Goal: Transaction & Acquisition: Purchase product/service

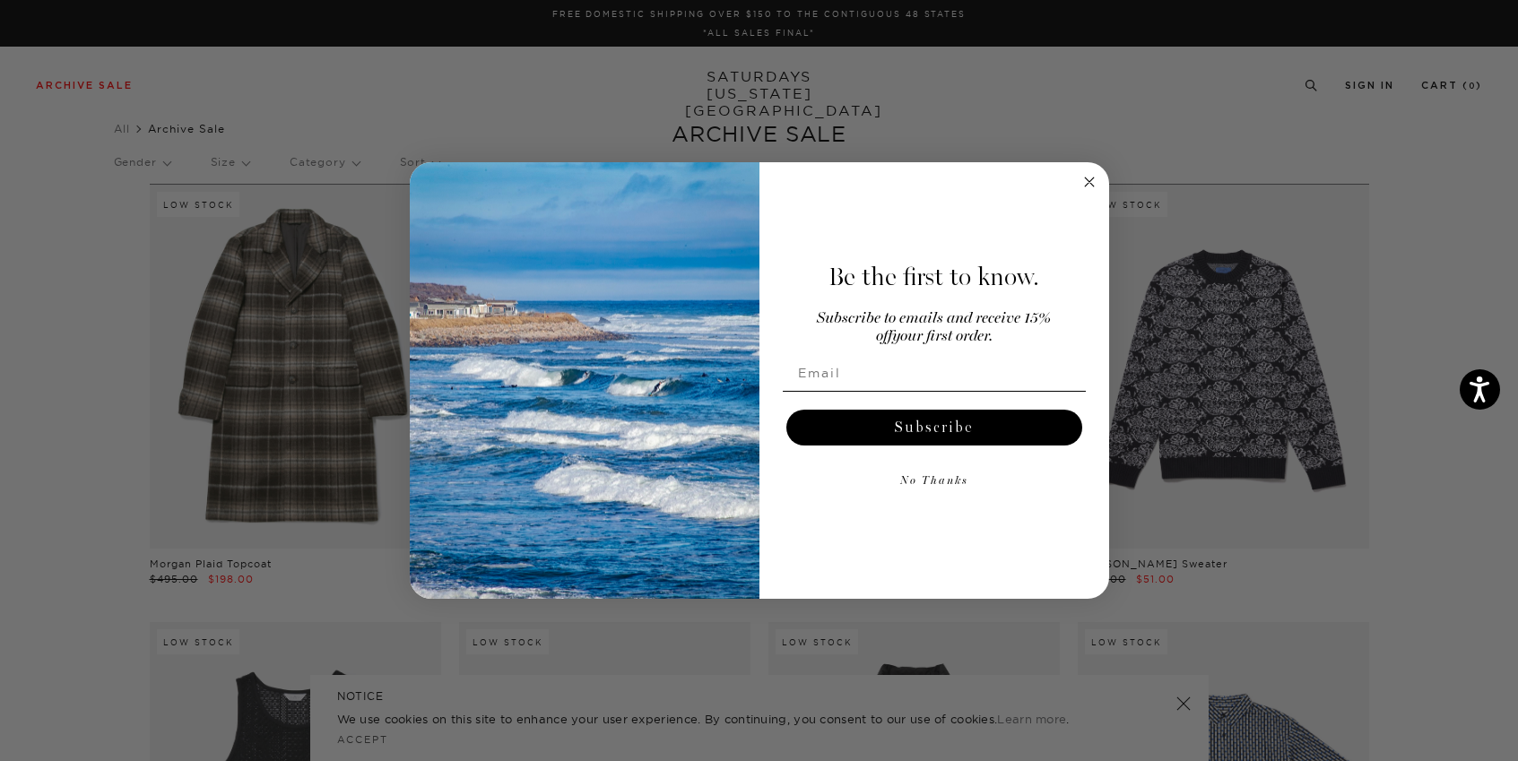
click at [1097, 179] on circle "Close dialog" at bounding box center [1089, 181] width 21 height 21
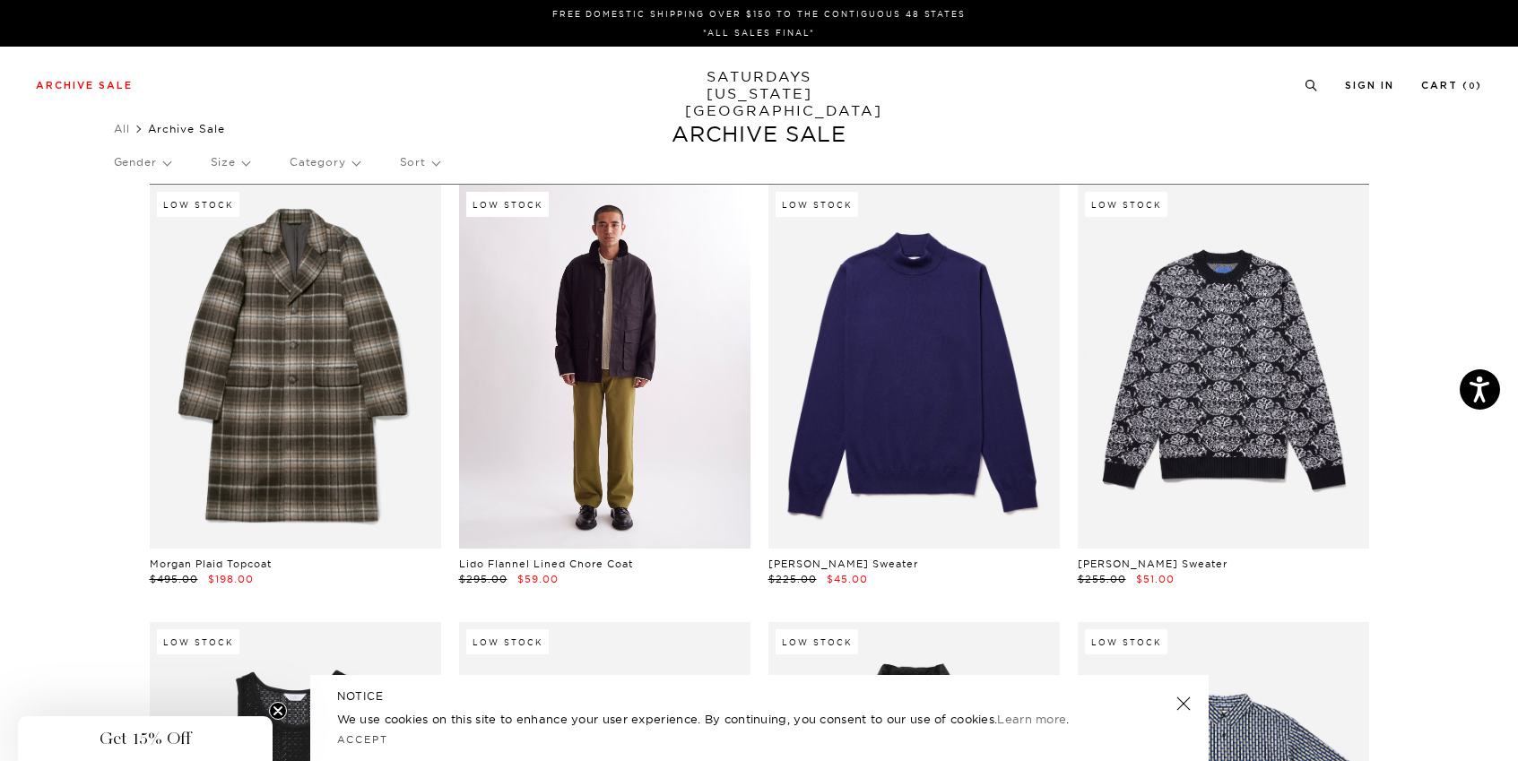
click at [559, 311] on link at bounding box center [604, 367] width 291 height 364
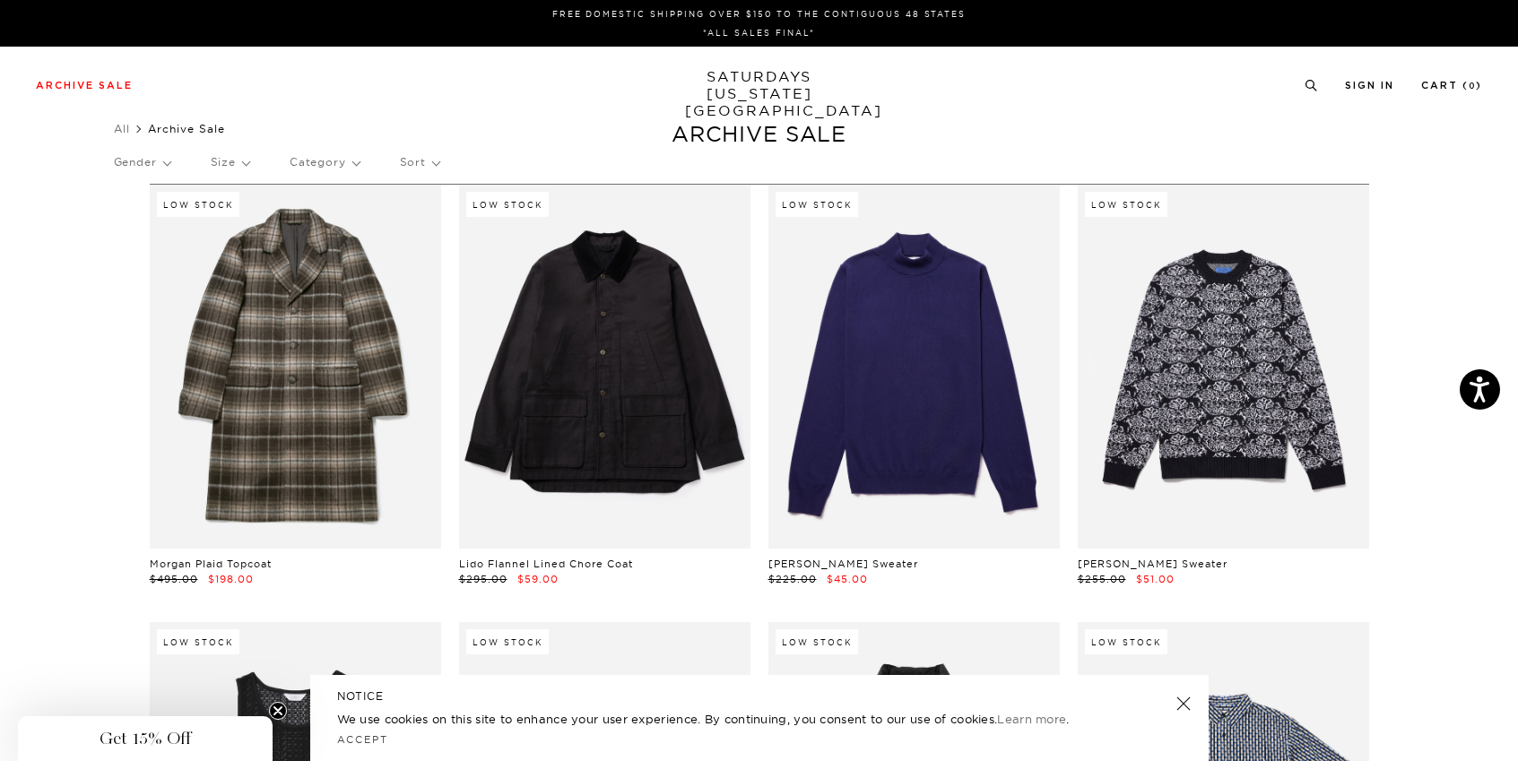
click at [1183, 699] on link at bounding box center [1182, 703] width 25 height 25
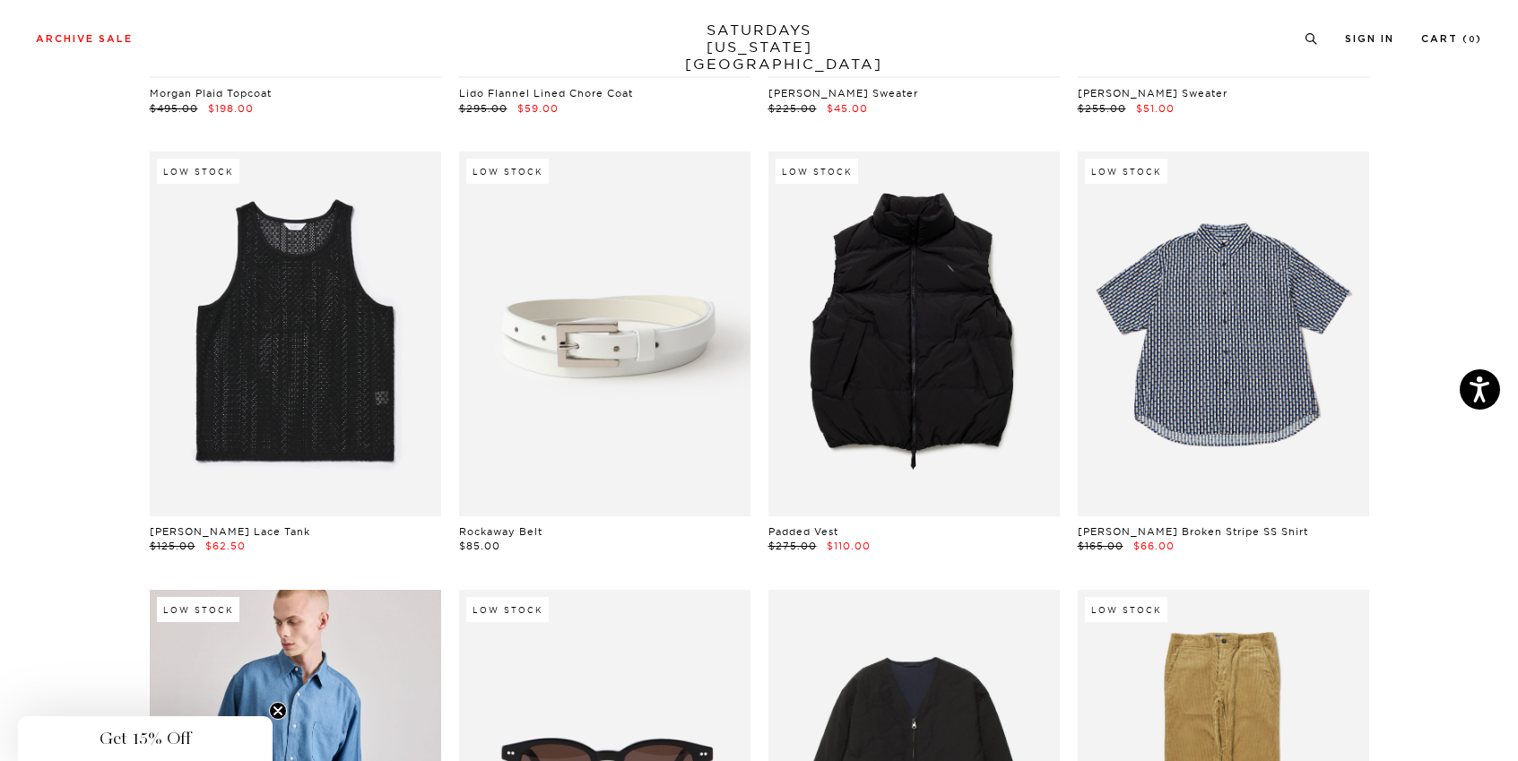
scroll to position [484, 0]
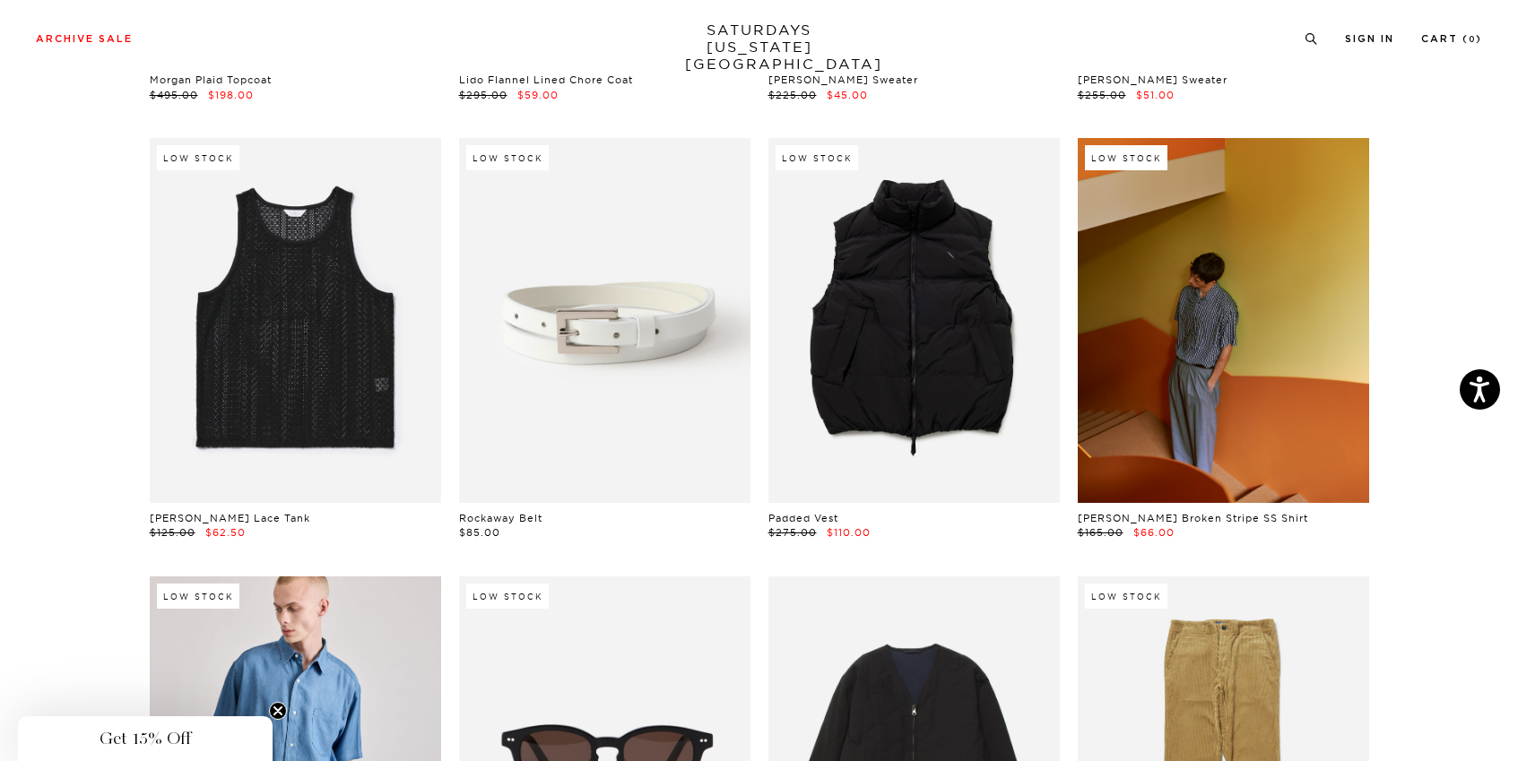
click at [1212, 421] on link at bounding box center [1223, 320] width 291 height 364
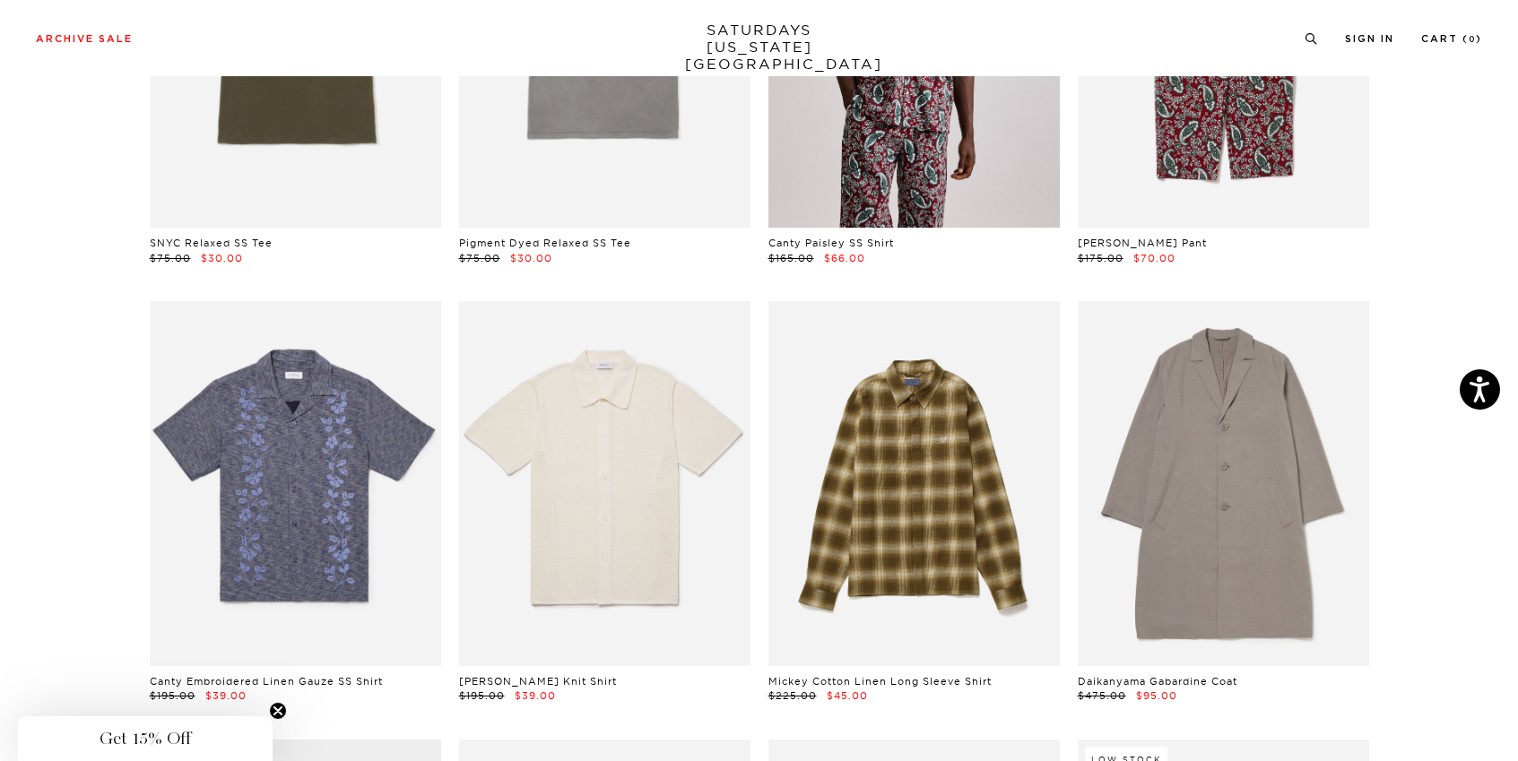
scroll to position [5647, 0]
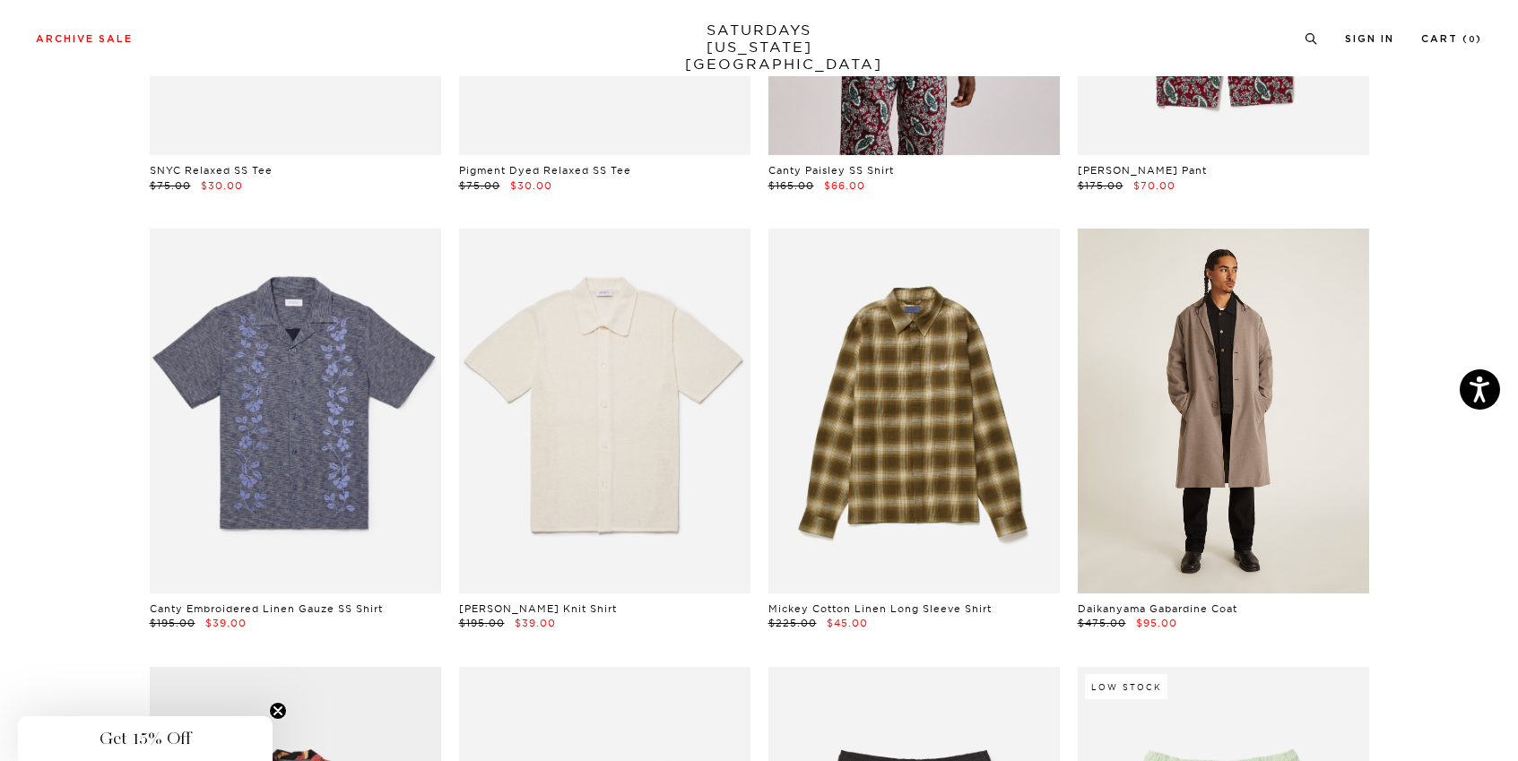
click at [1187, 408] on link at bounding box center [1223, 411] width 291 height 364
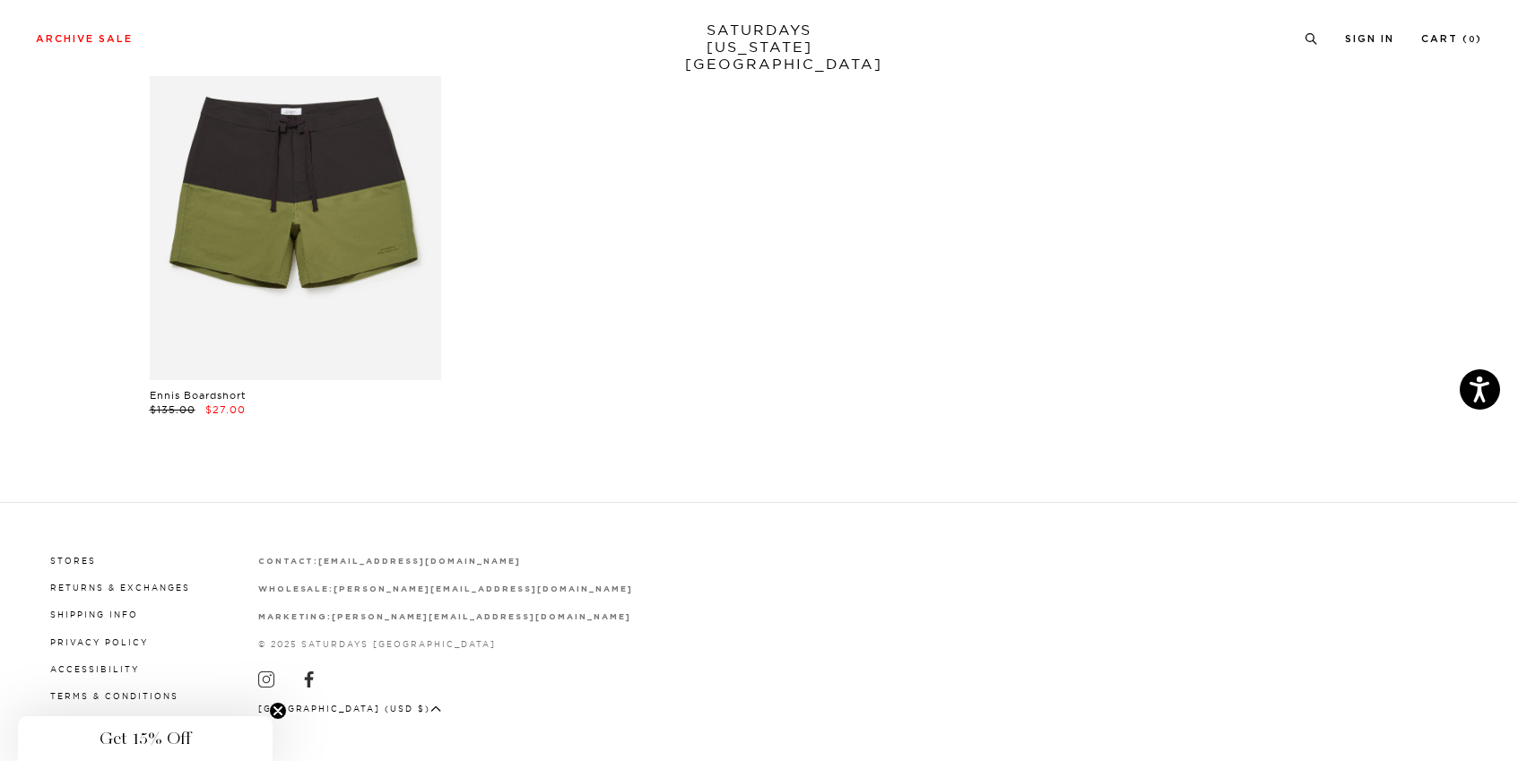
scroll to position [25609, 0]
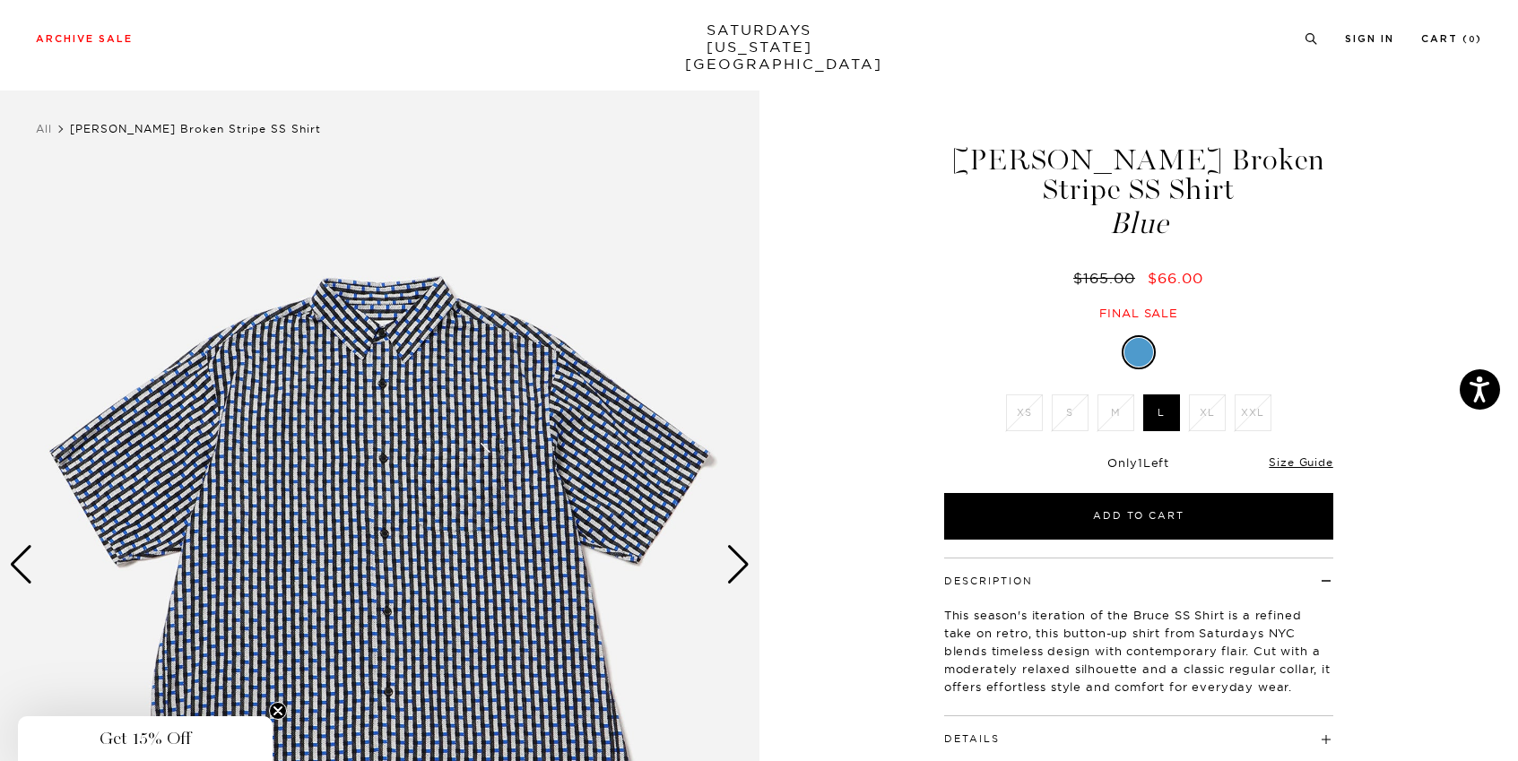
scroll to position [163, 0]
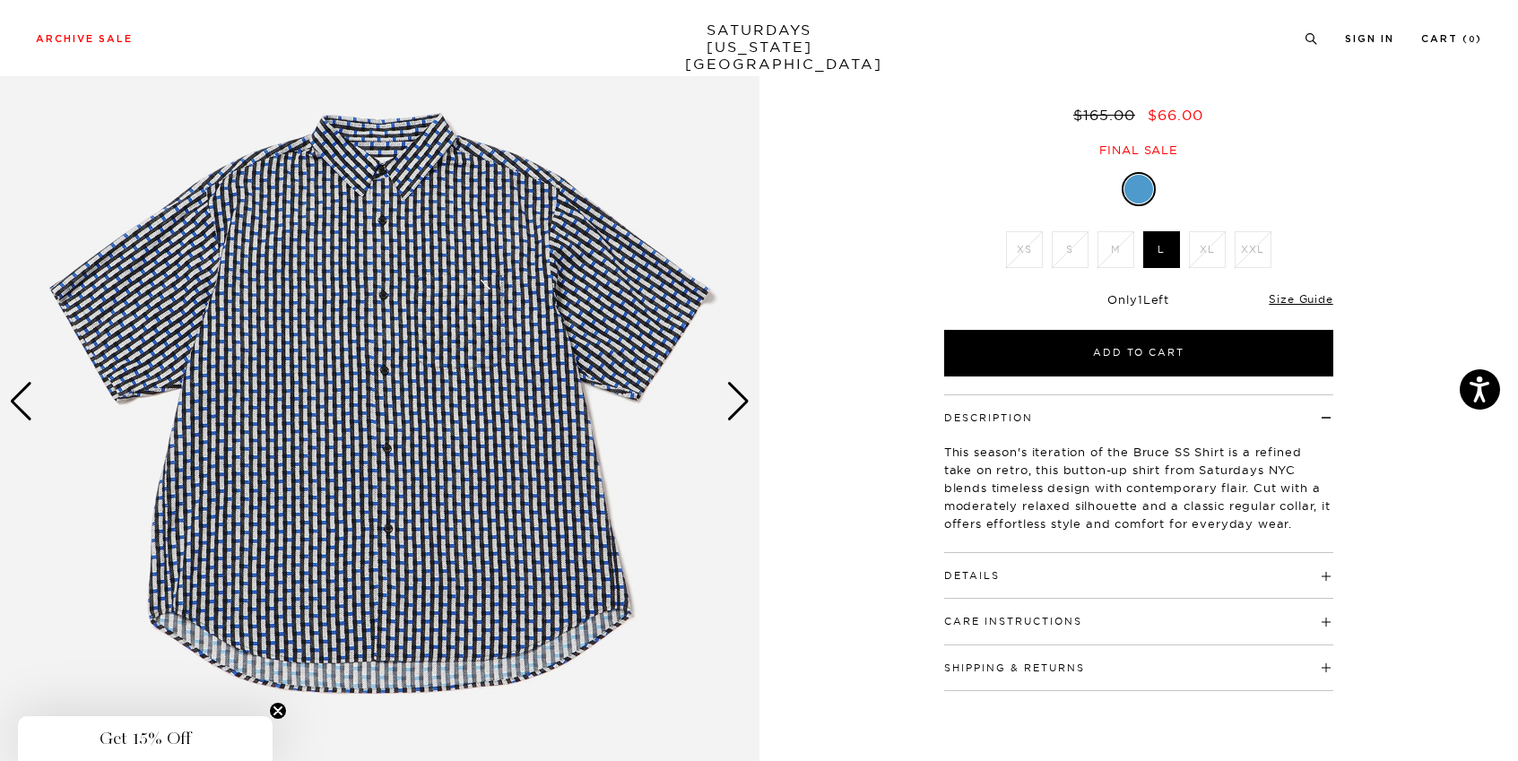
click at [748, 395] on div "Next slide" at bounding box center [738, 401] width 24 height 39
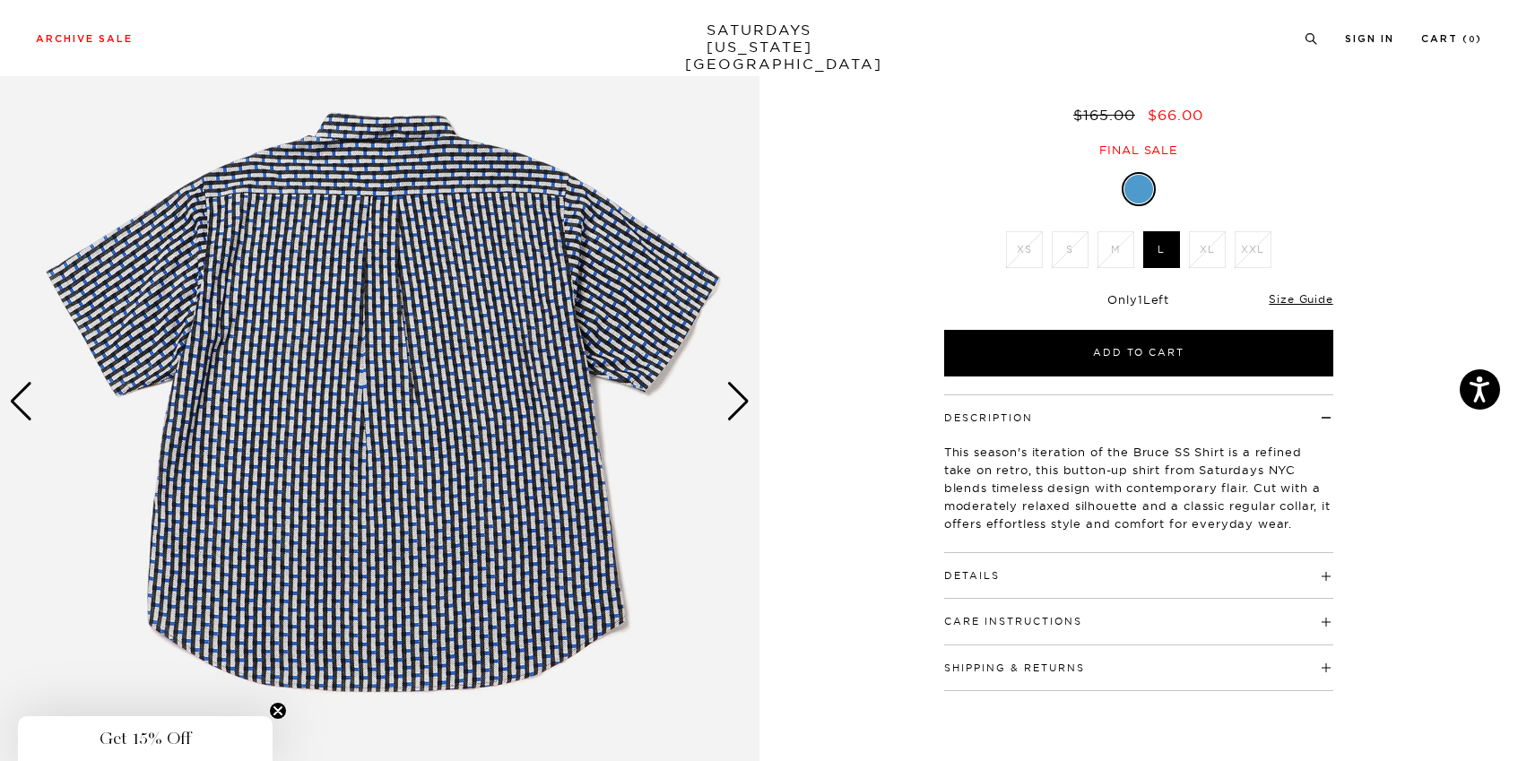
click at [748, 395] on div "Next slide" at bounding box center [738, 401] width 24 height 39
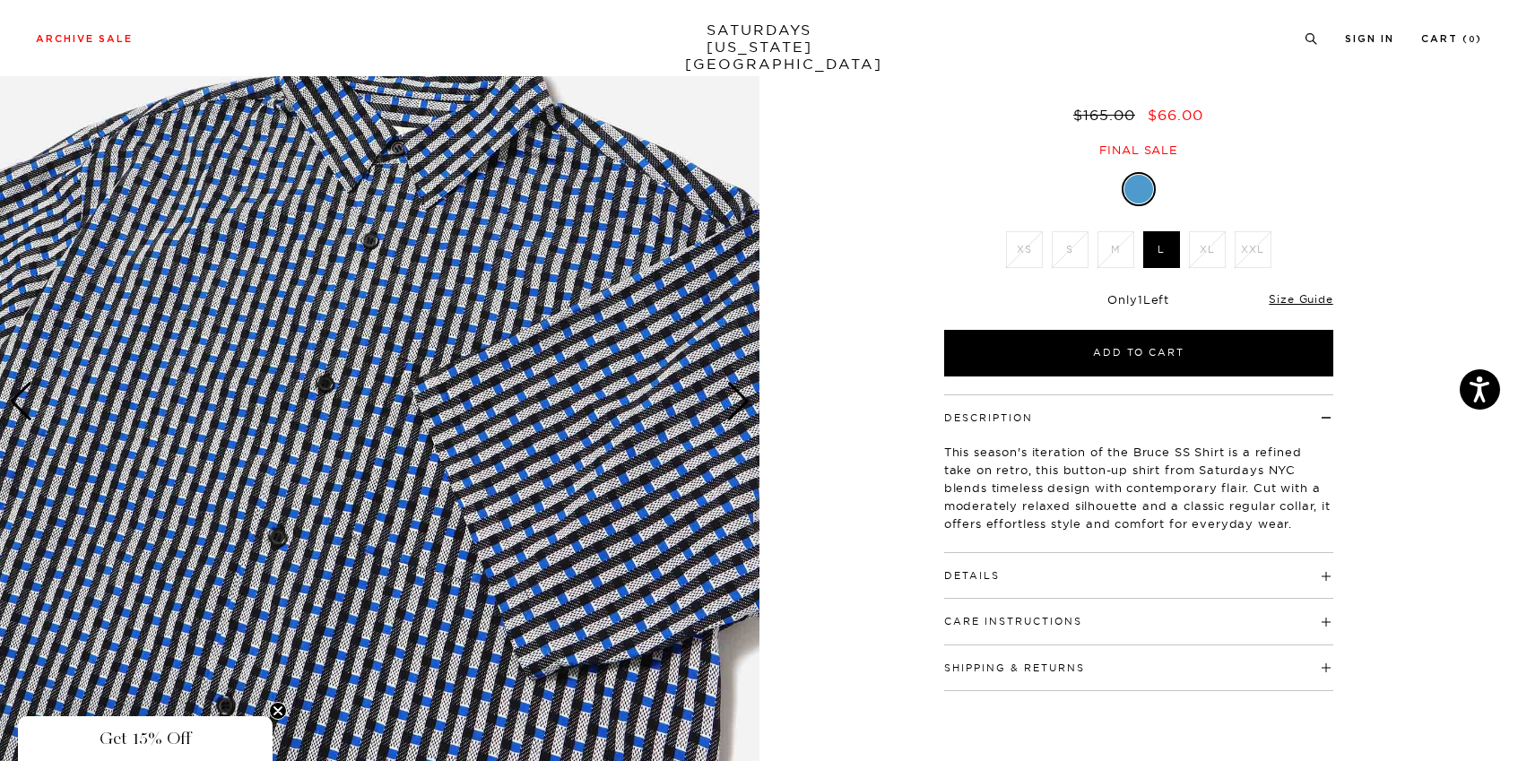
click at [748, 395] on div "Next slide" at bounding box center [738, 401] width 24 height 39
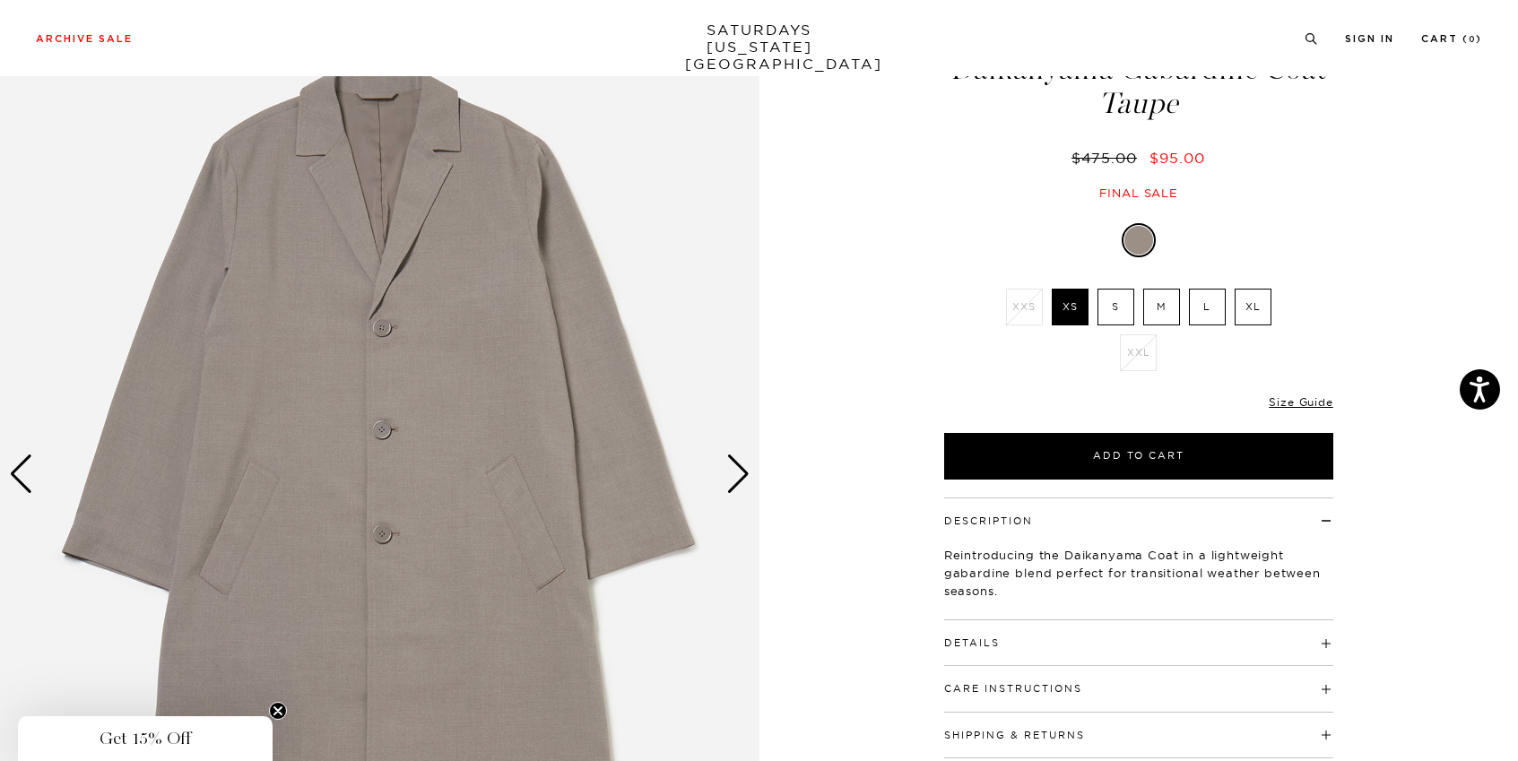
scroll to position [100, 0]
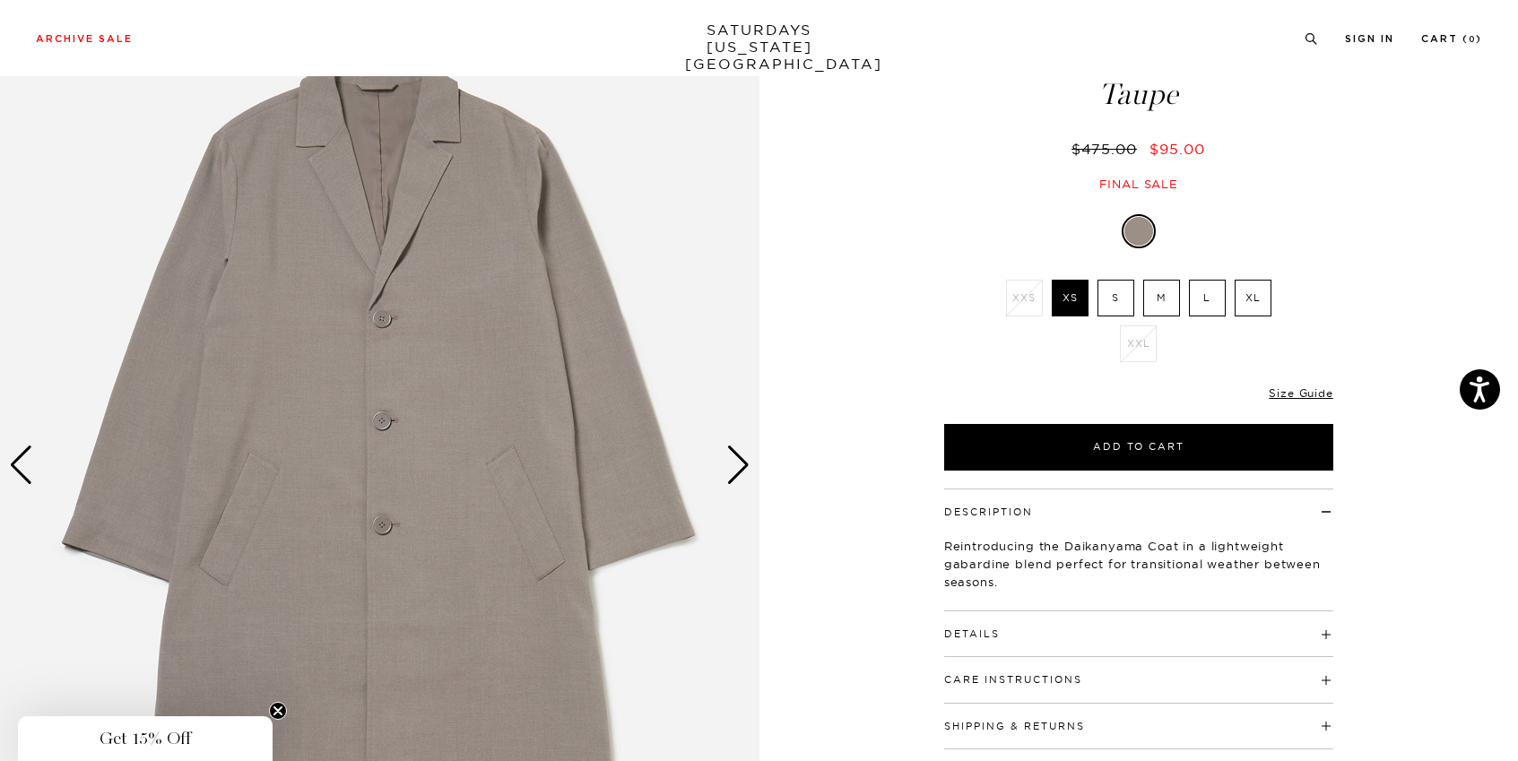
click at [737, 456] on div "Next slide" at bounding box center [738, 465] width 24 height 39
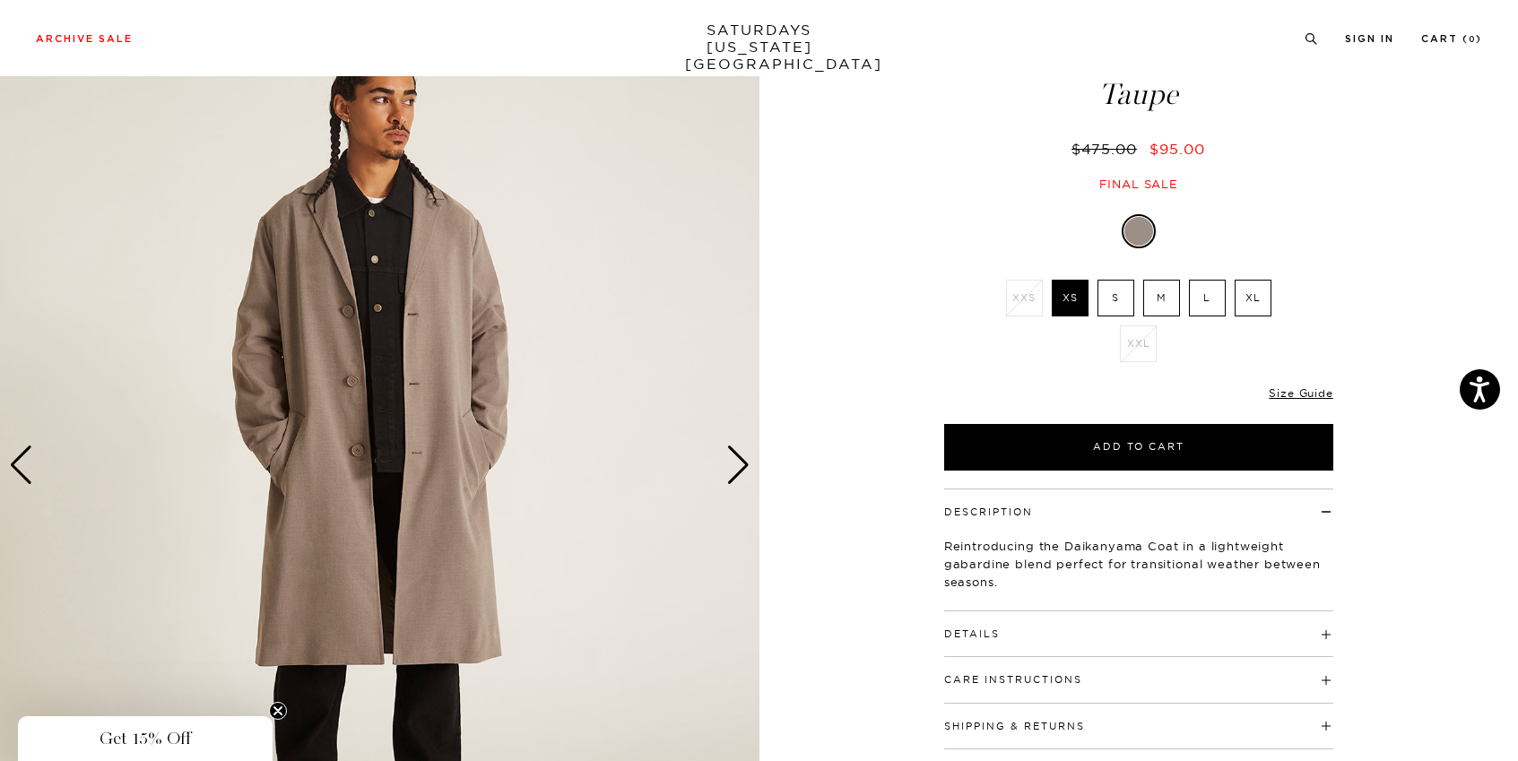
click at [1139, 274] on div "Taupe XXS XS S M L XL XXL SELECT A SIZE XXS XS S M L XL XS" at bounding box center [1138, 294] width 269 height 154
click at [1124, 299] on label "S" at bounding box center [1116, 298] width 37 height 37
click at [0, 0] on input "S" at bounding box center [0, 0] width 0 height 0
click at [1150, 299] on label "M" at bounding box center [1161, 298] width 37 height 37
click at [0, 0] on input "M" at bounding box center [0, 0] width 0 height 0
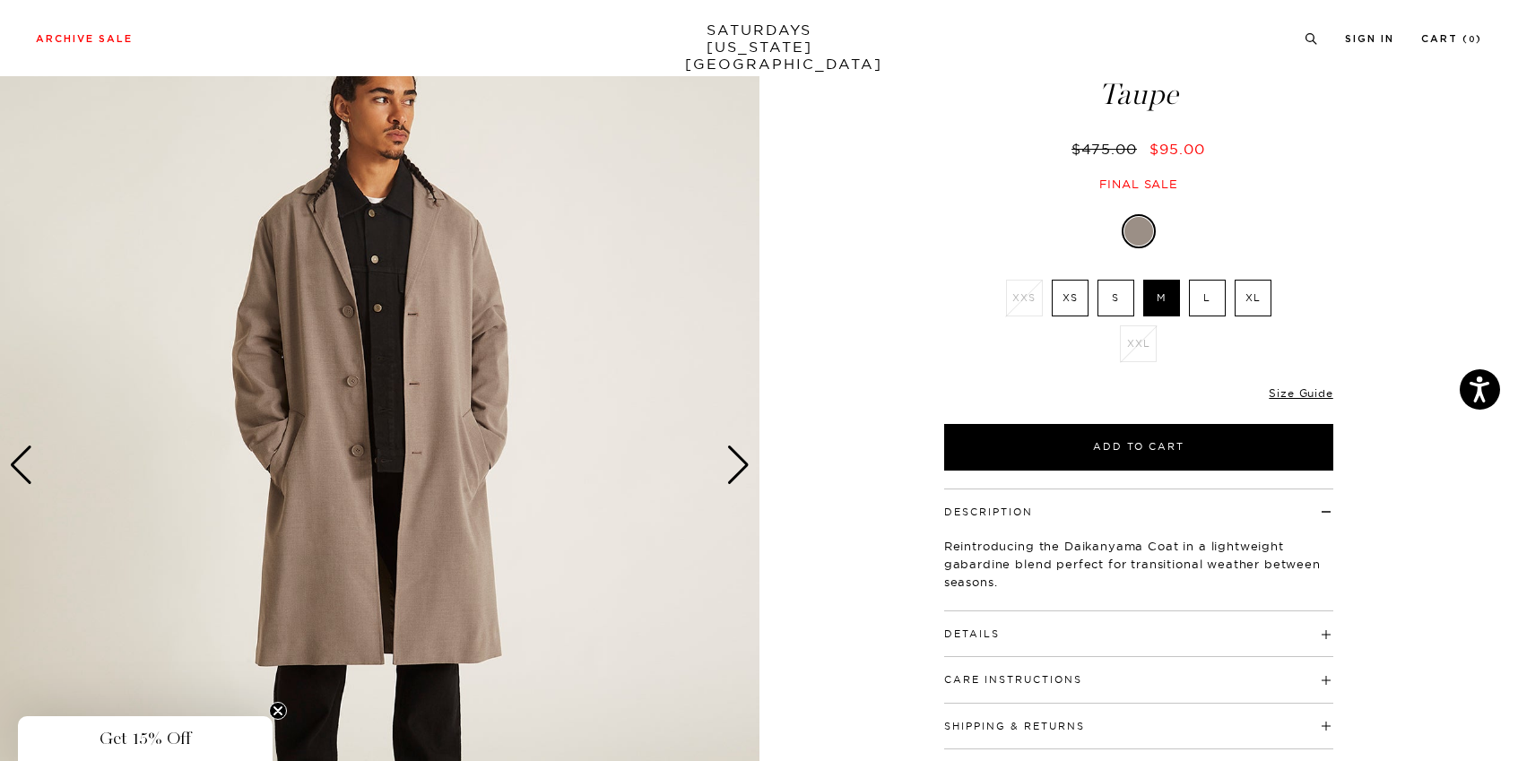
click at [749, 452] on div "Next slide" at bounding box center [738, 465] width 24 height 39
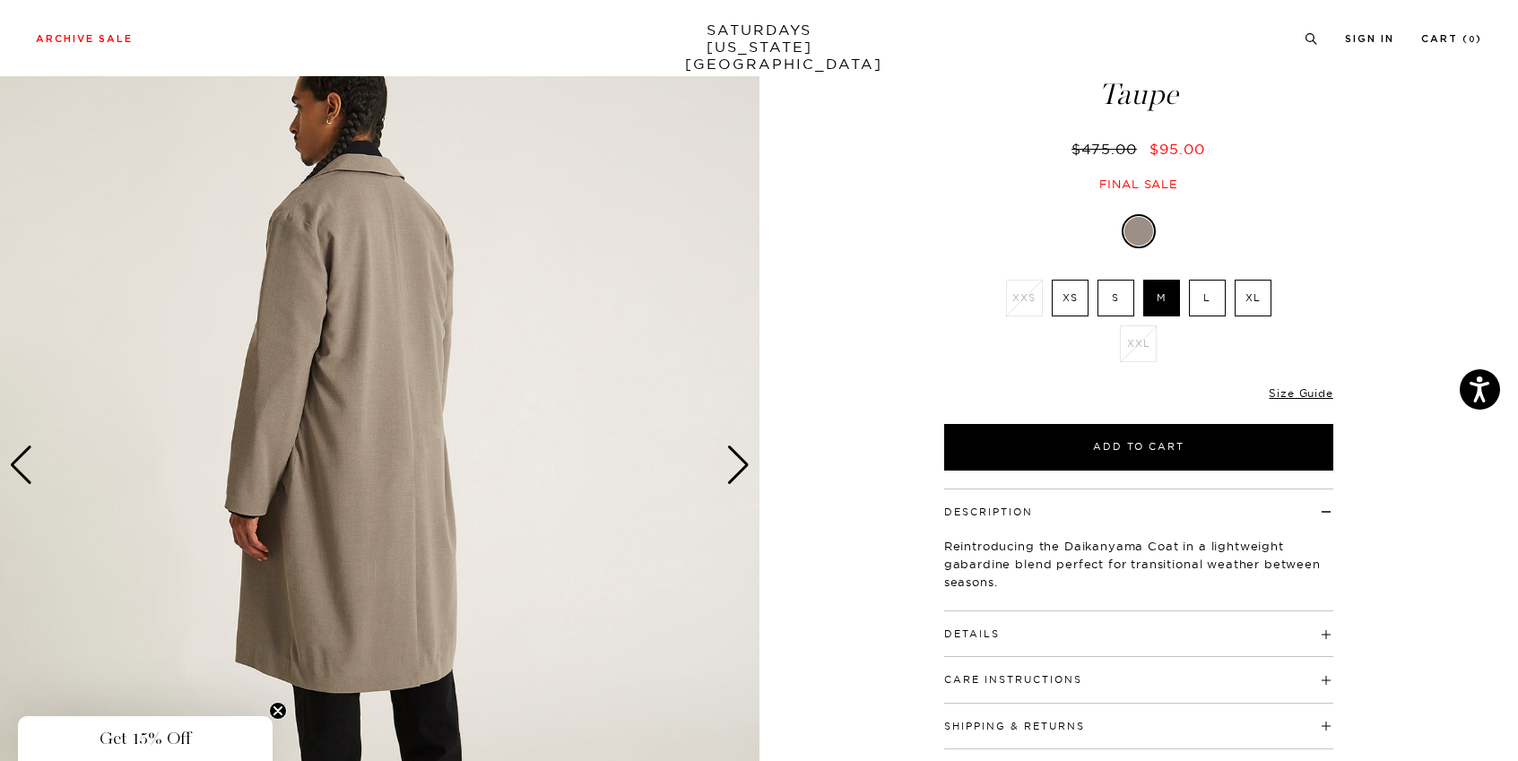
click at [749, 452] on div "Next slide" at bounding box center [738, 465] width 24 height 39
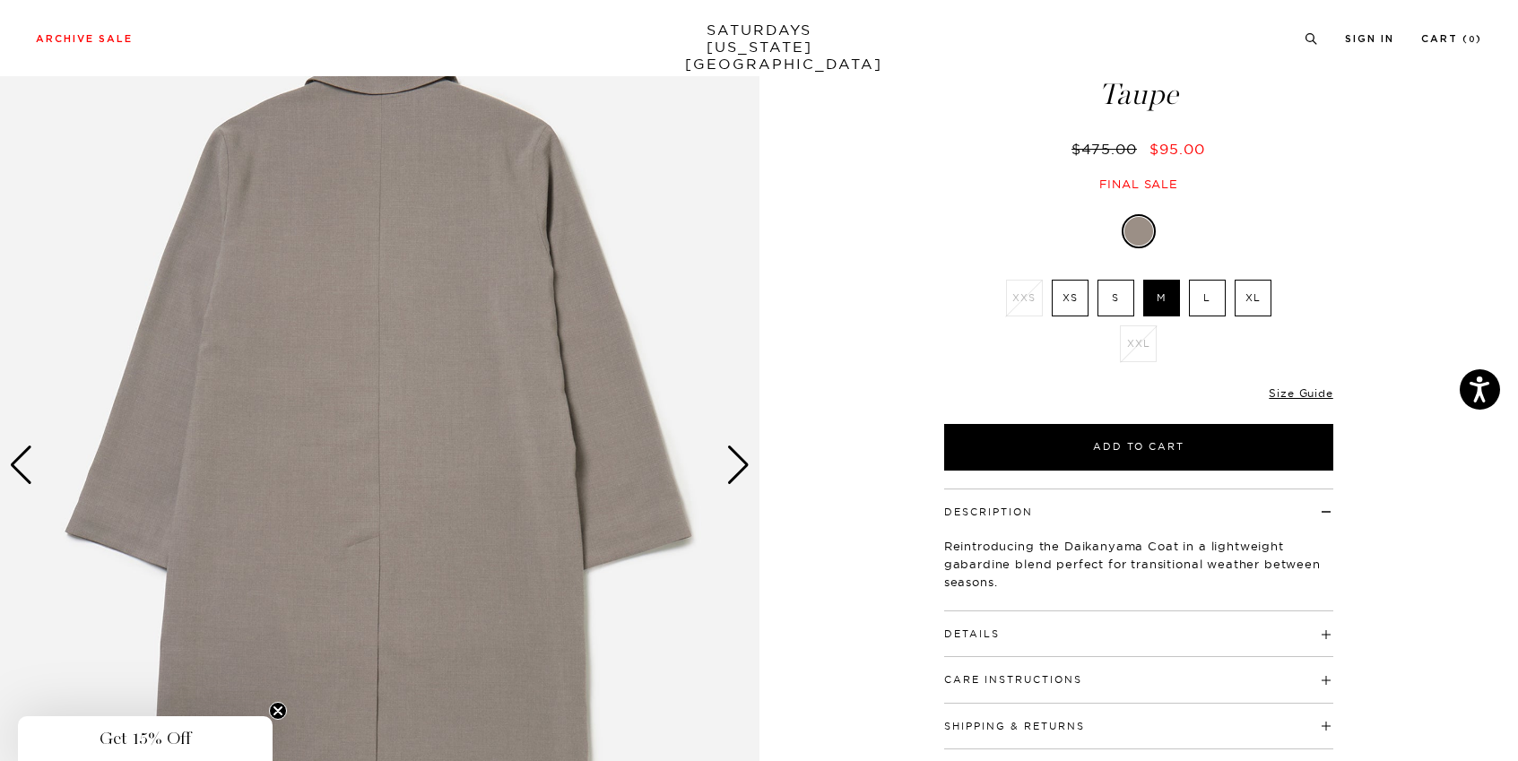
click at [749, 452] on div "Next slide" at bounding box center [738, 465] width 24 height 39
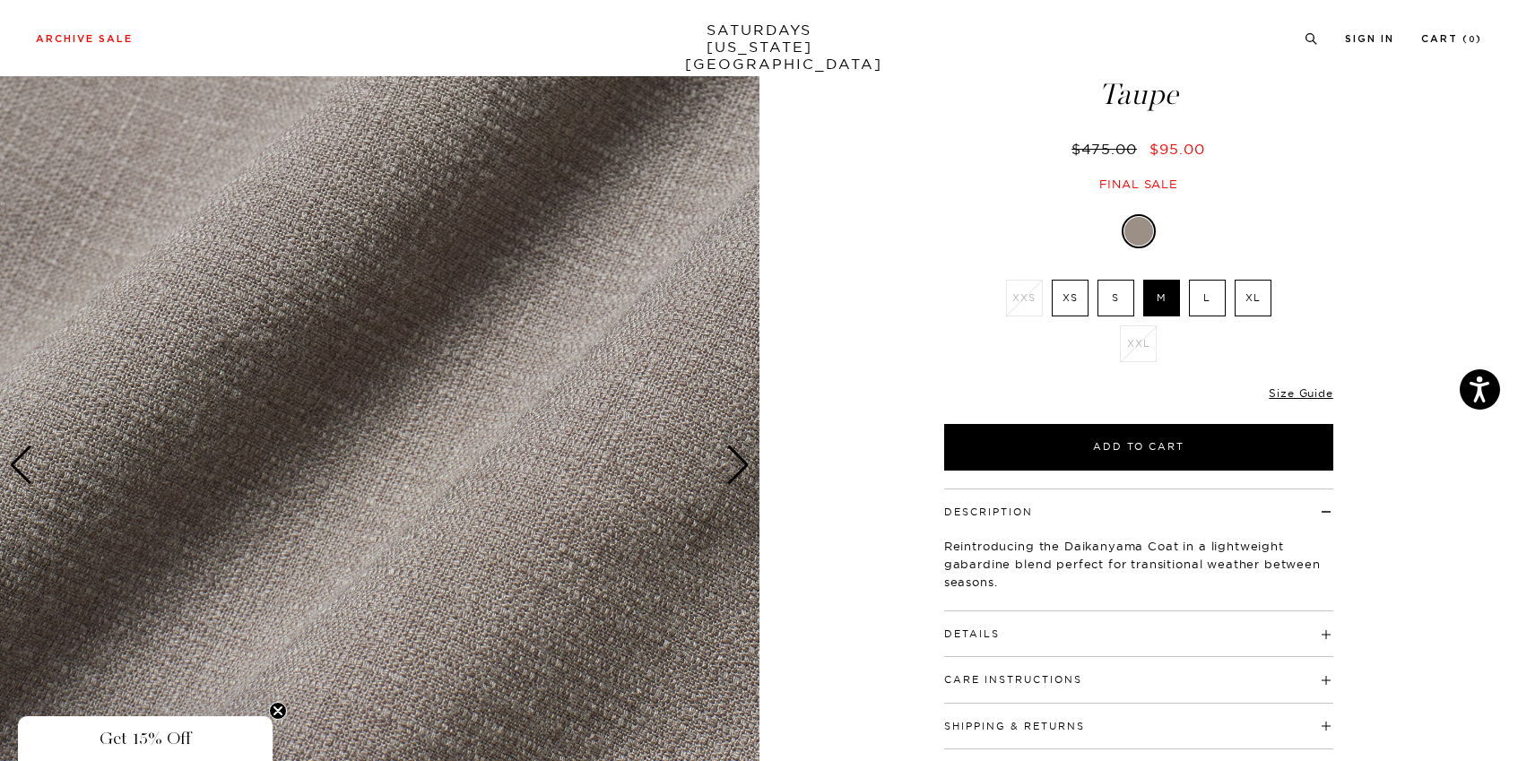
click at [749, 452] on div "Next slide" at bounding box center [738, 465] width 24 height 39
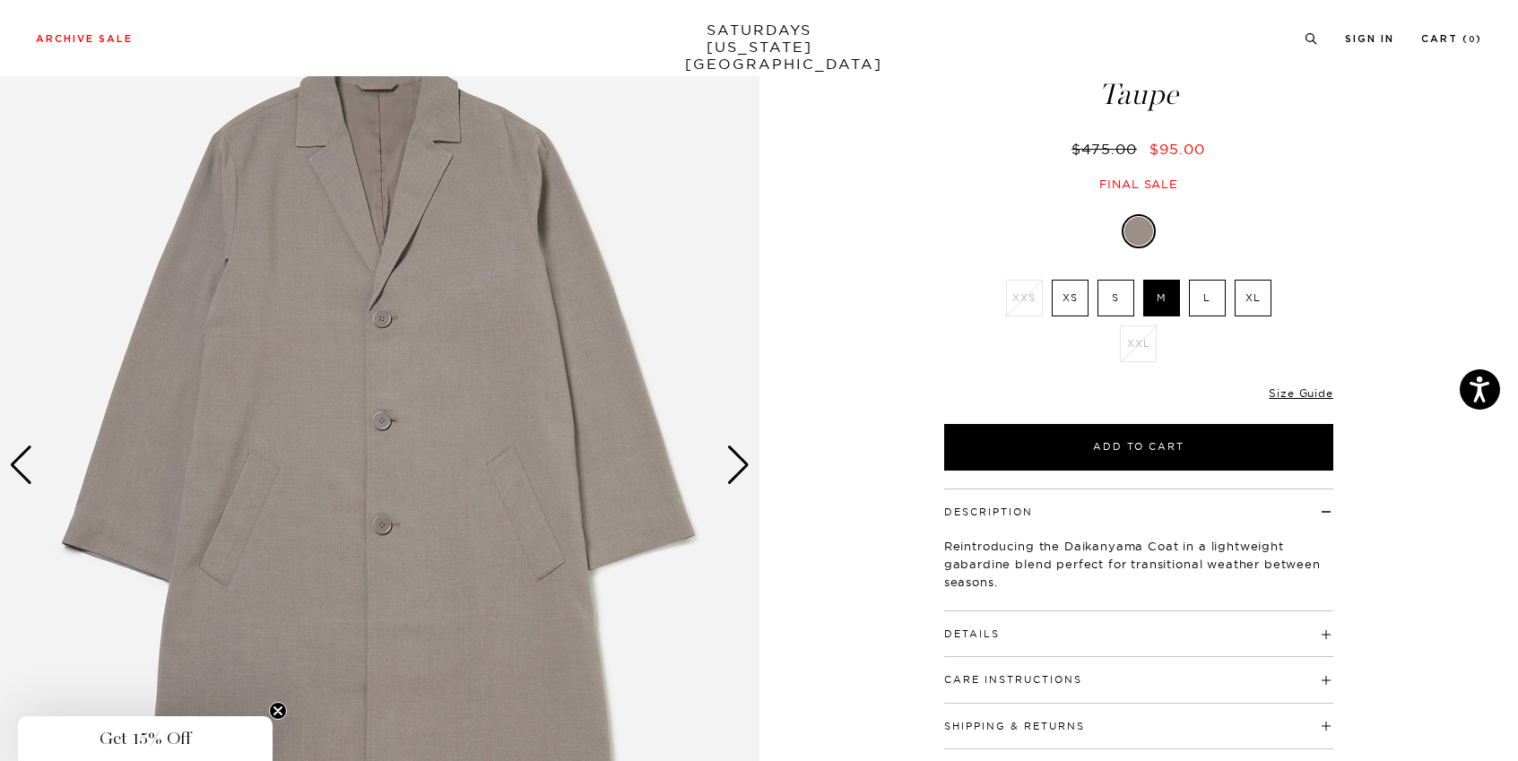
click at [749, 452] on div "Next slide" at bounding box center [738, 465] width 24 height 39
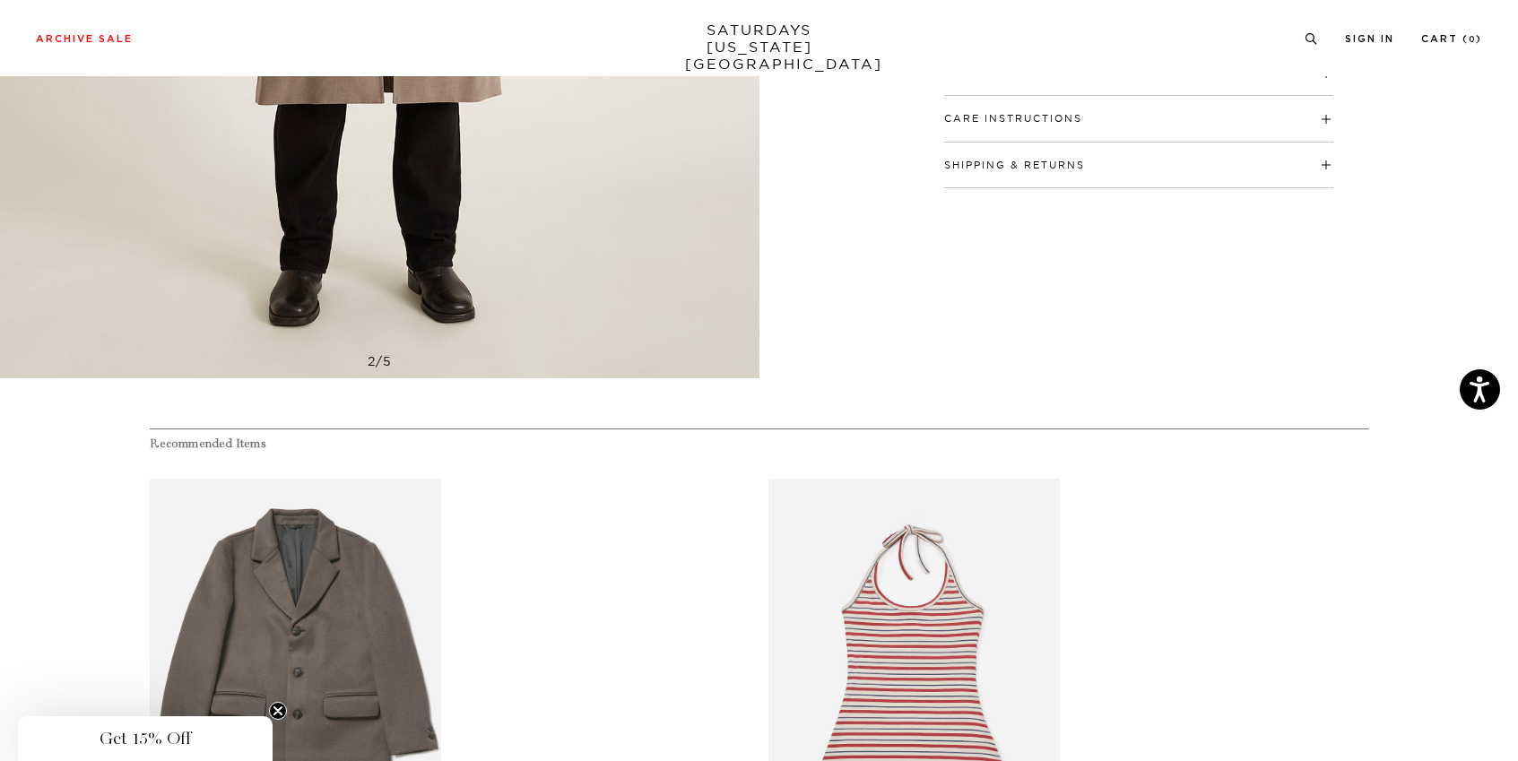
scroll to position [962, 0]
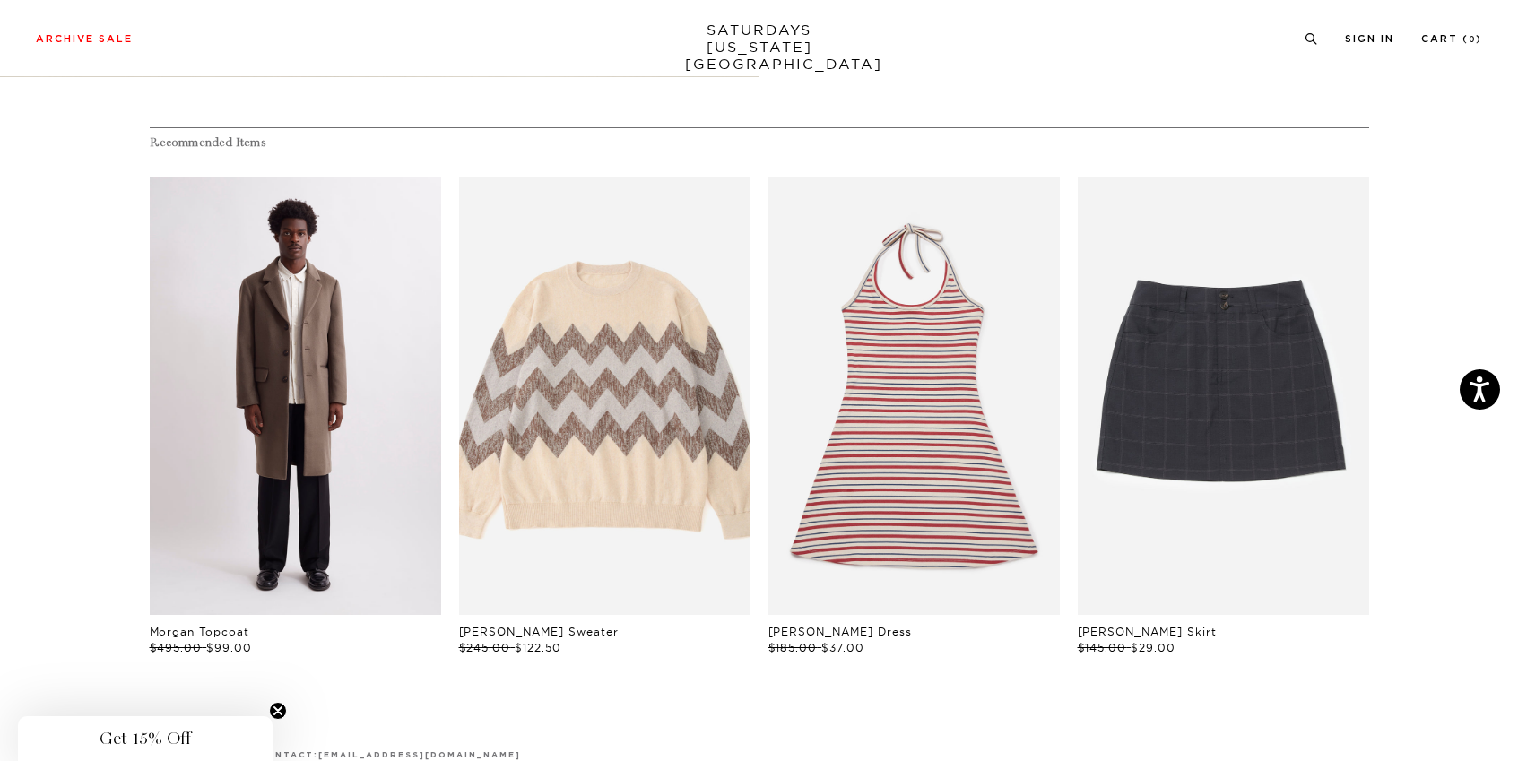
click at [324, 416] on link "files/M42317TC01-ON-BUNGEE_01.jpg" at bounding box center [295, 397] width 291 height 438
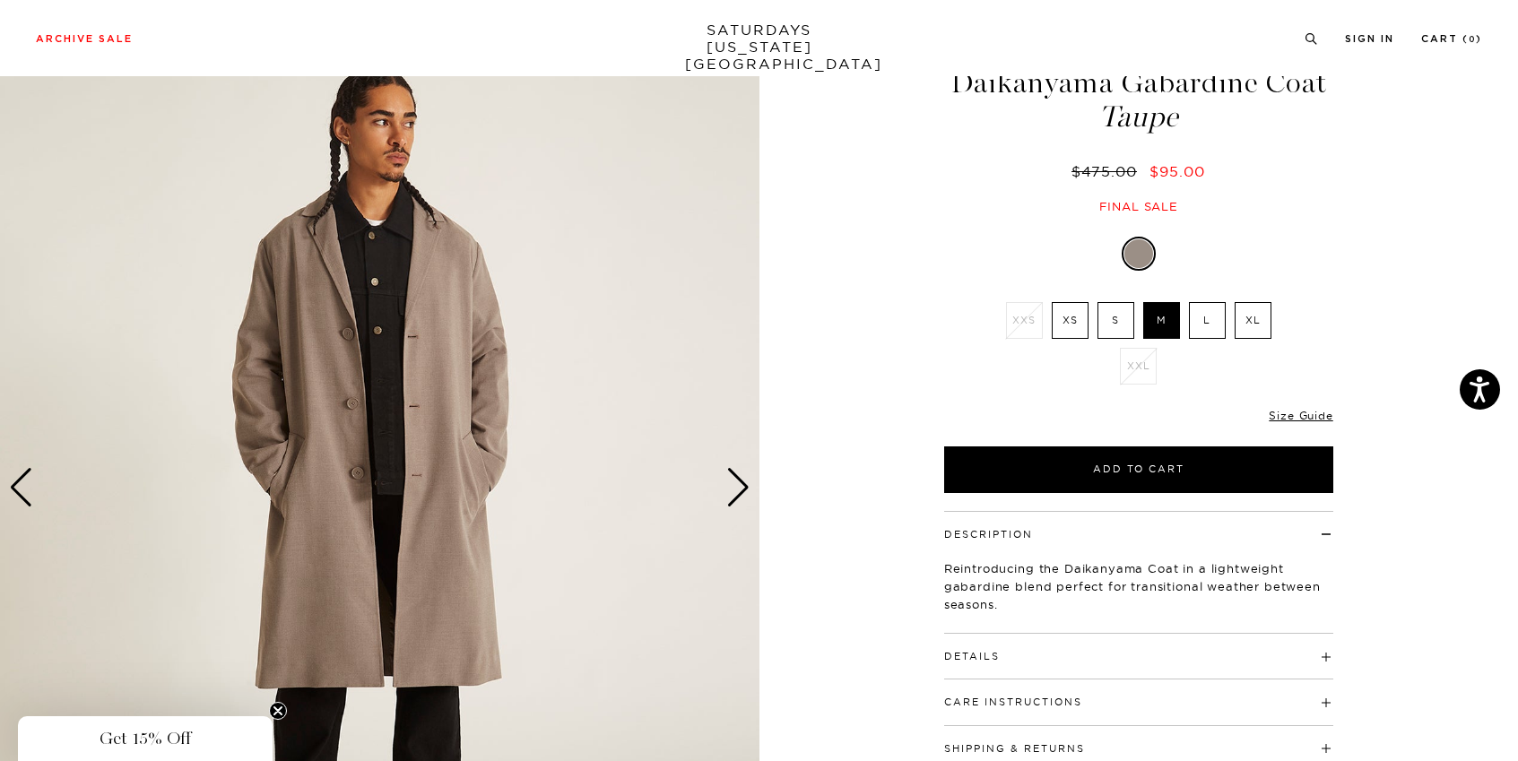
scroll to position [169, 0]
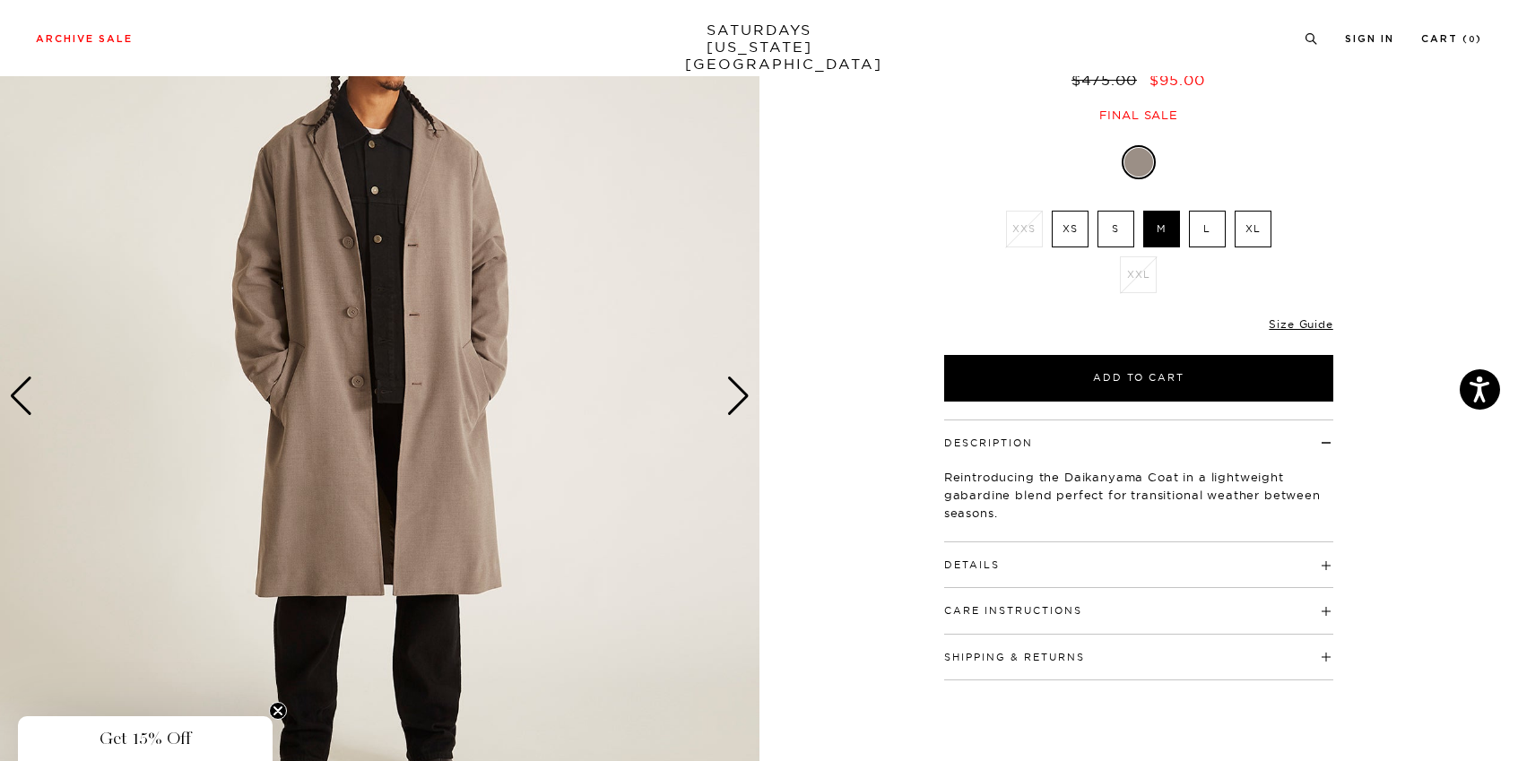
click at [1001, 551] on h4 "Details" at bounding box center [1138, 557] width 389 height 30
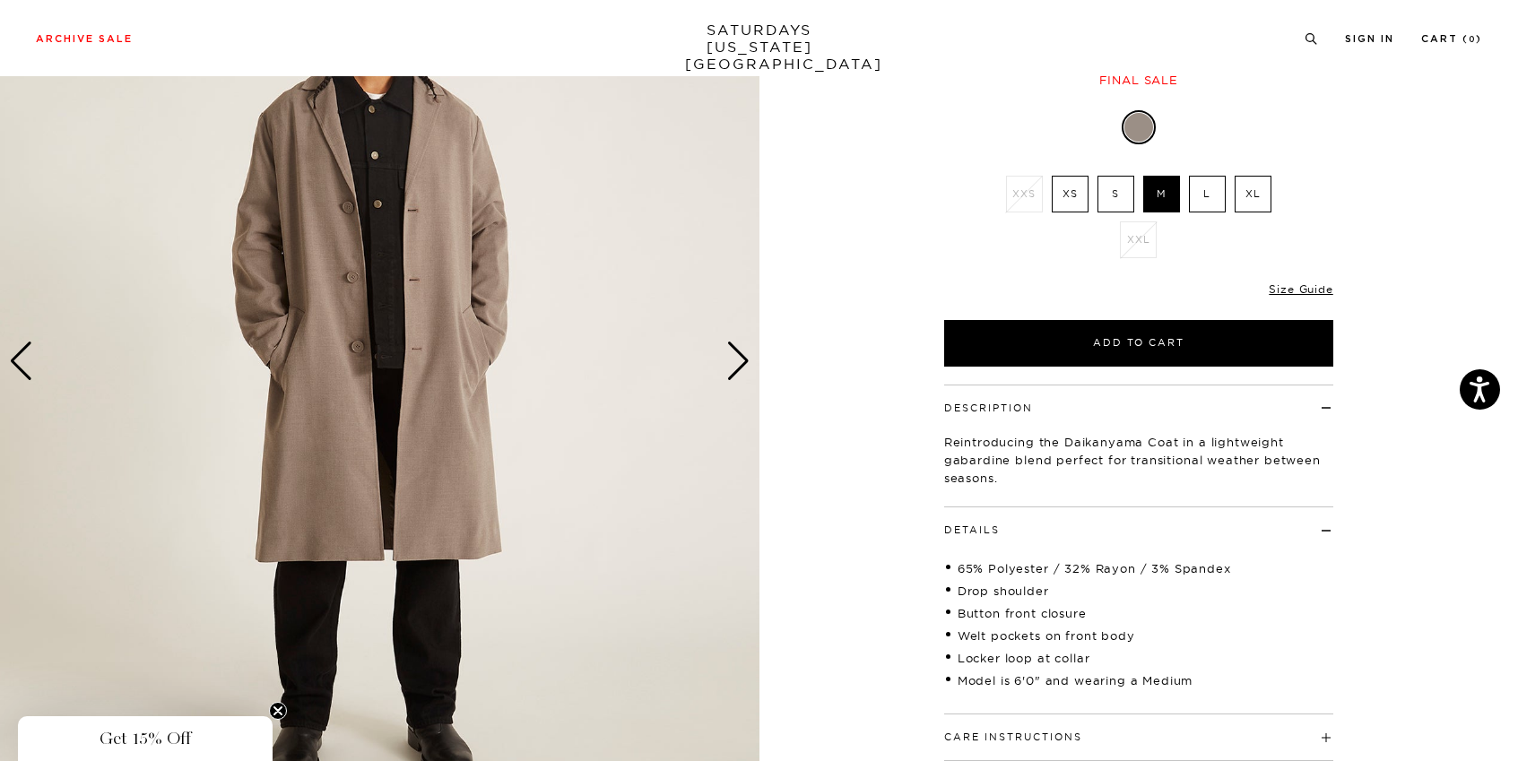
scroll to position [68, 0]
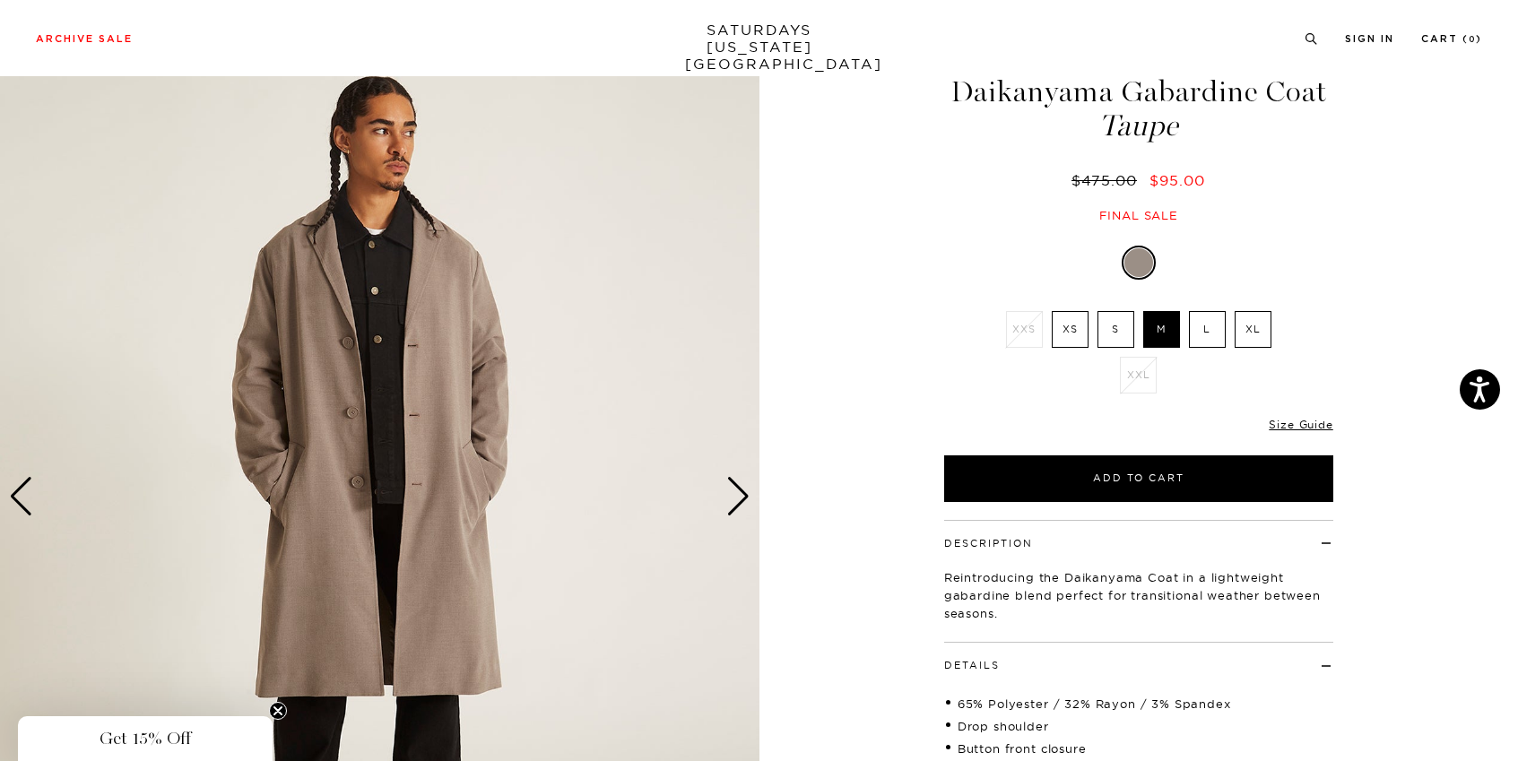
click at [726, 492] on div "Next slide" at bounding box center [738, 496] width 24 height 39
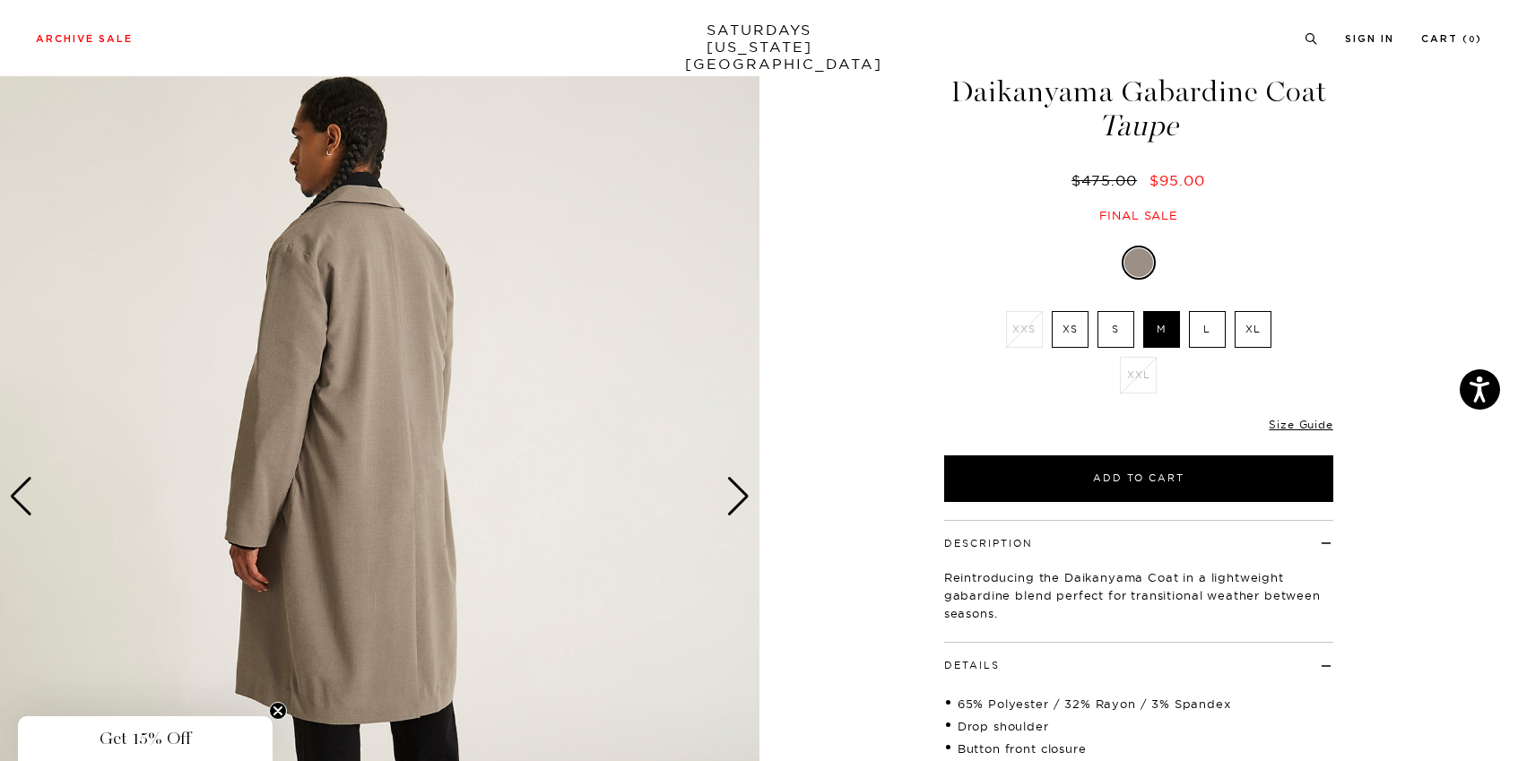
click at [726, 492] on div "Next slide" at bounding box center [738, 496] width 24 height 39
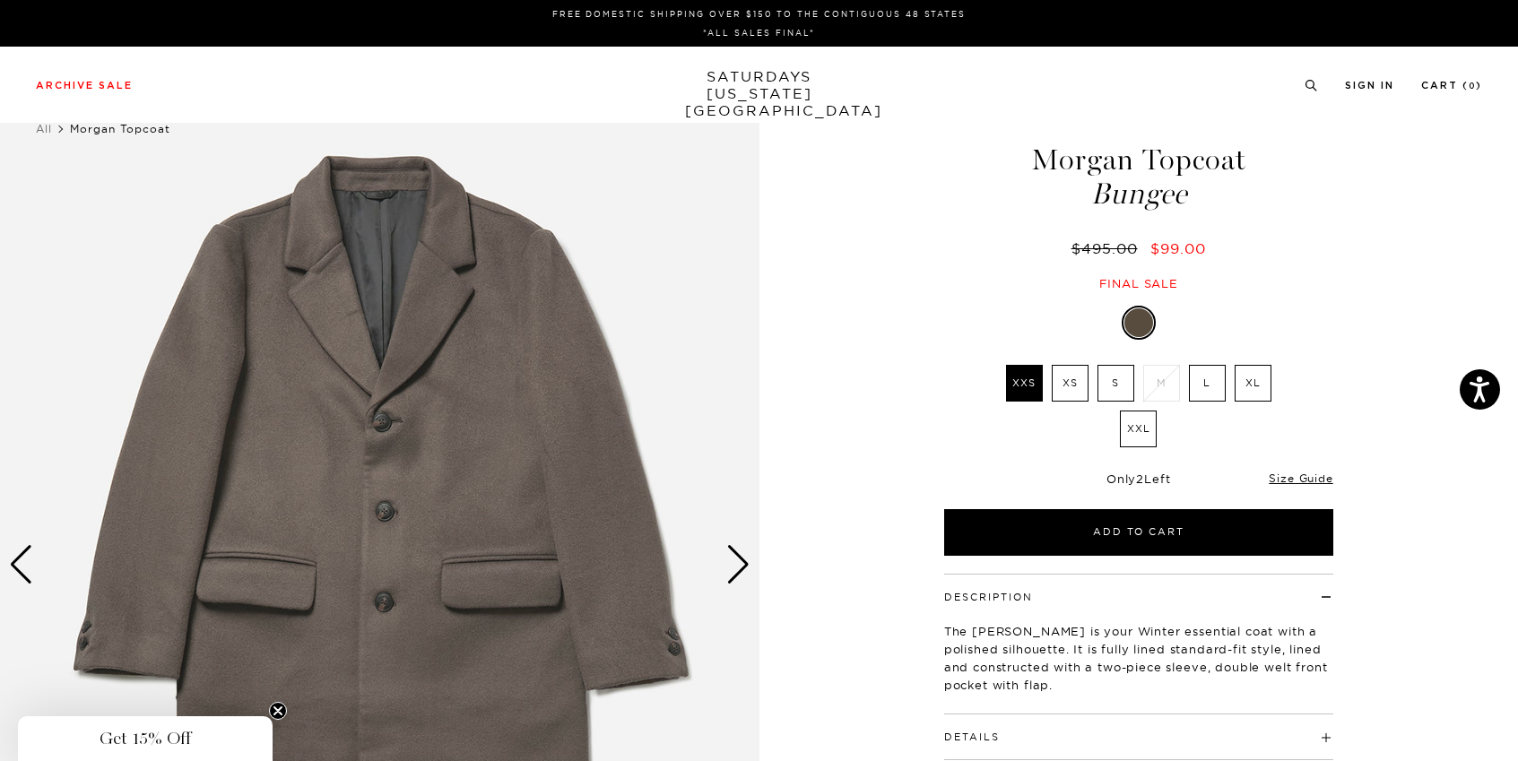
click at [742, 549] on div "Next slide" at bounding box center [738, 564] width 24 height 39
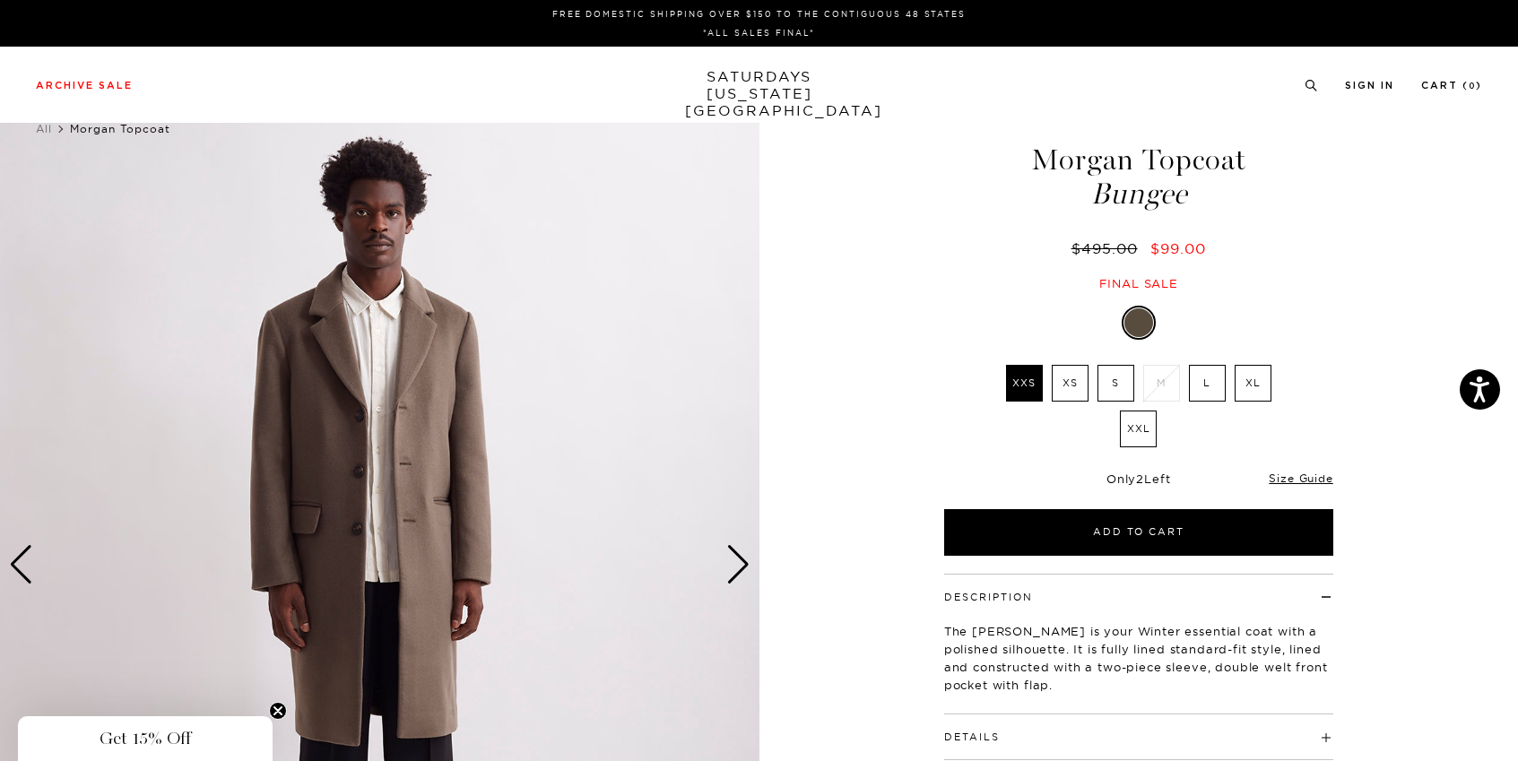
click at [735, 582] on div "Next slide" at bounding box center [738, 564] width 24 height 39
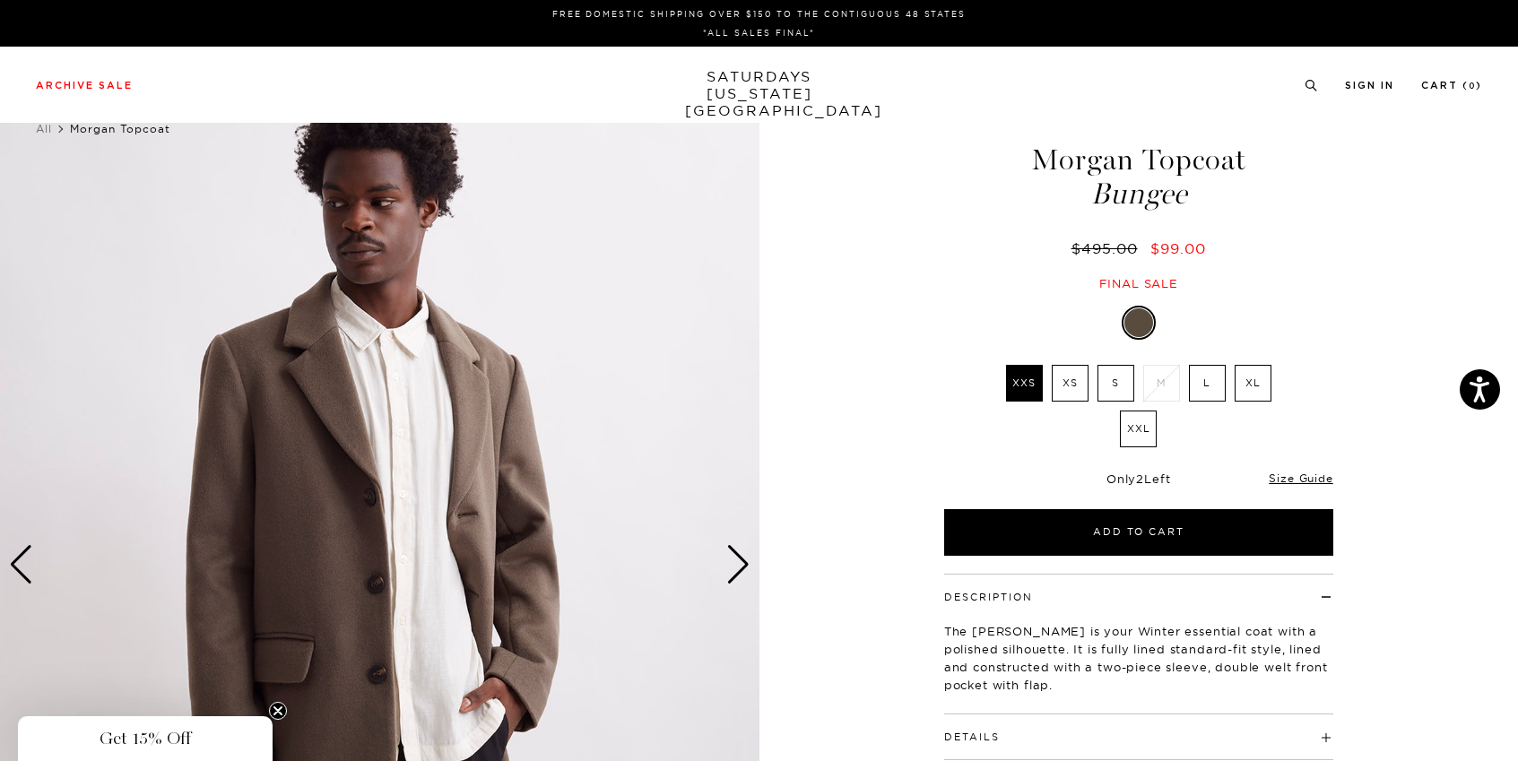
click at [735, 582] on div "Next slide" at bounding box center [738, 564] width 24 height 39
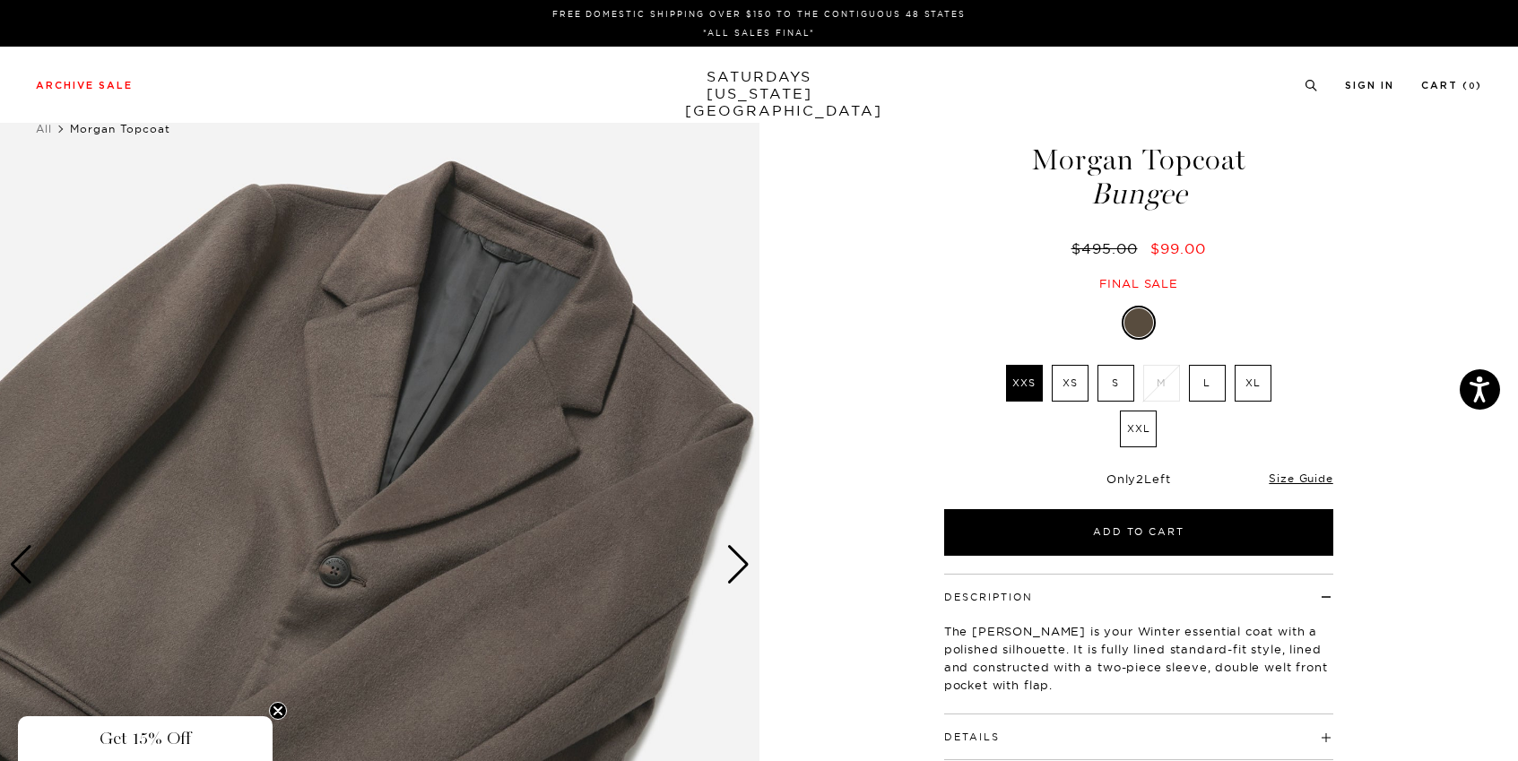
click at [735, 582] on div "Next slide" at bounding box center [738, 564] width 24 height 39
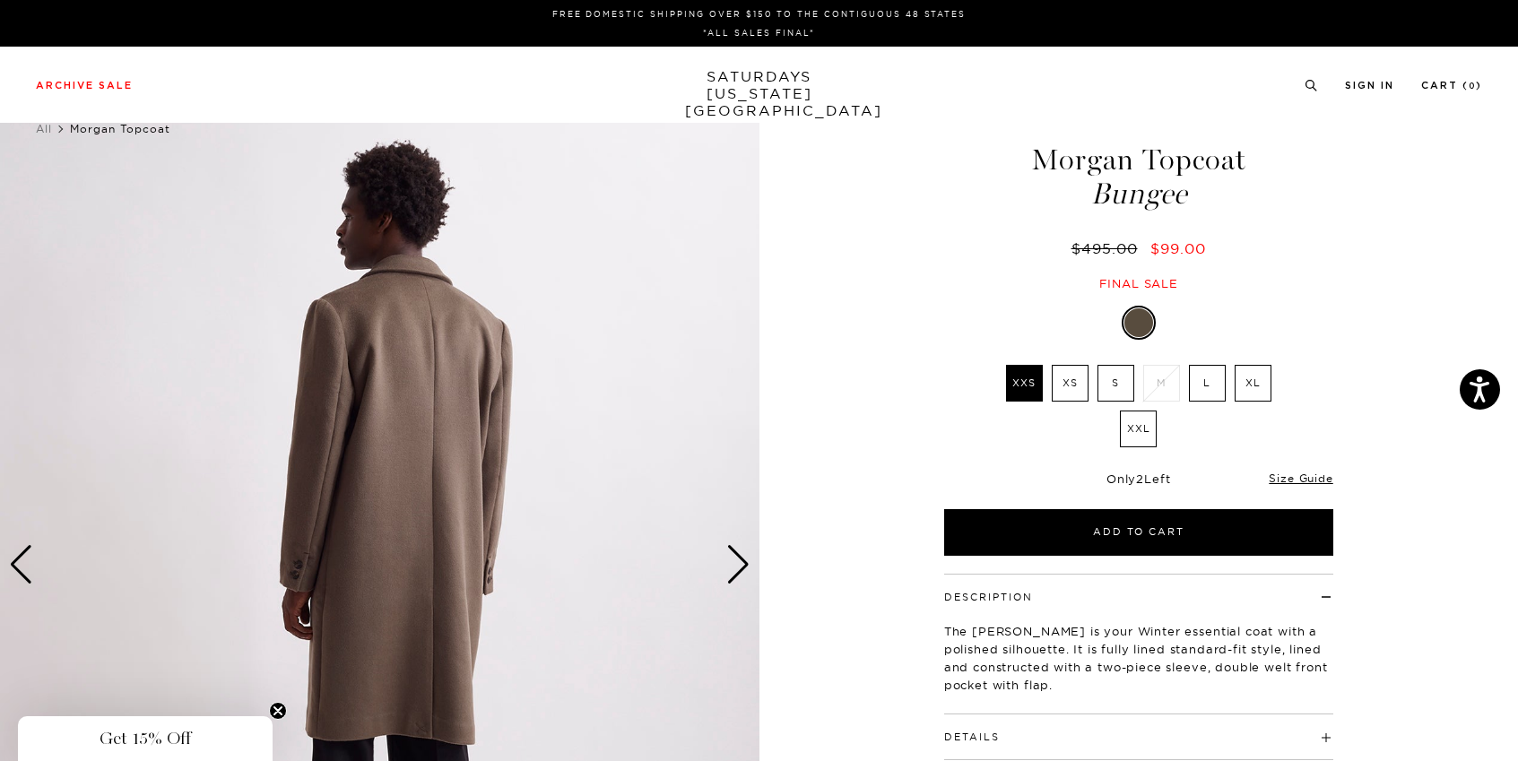
click at [735, 582] on div "Next slide" at bounding box center [738, 564] width 24 height 39
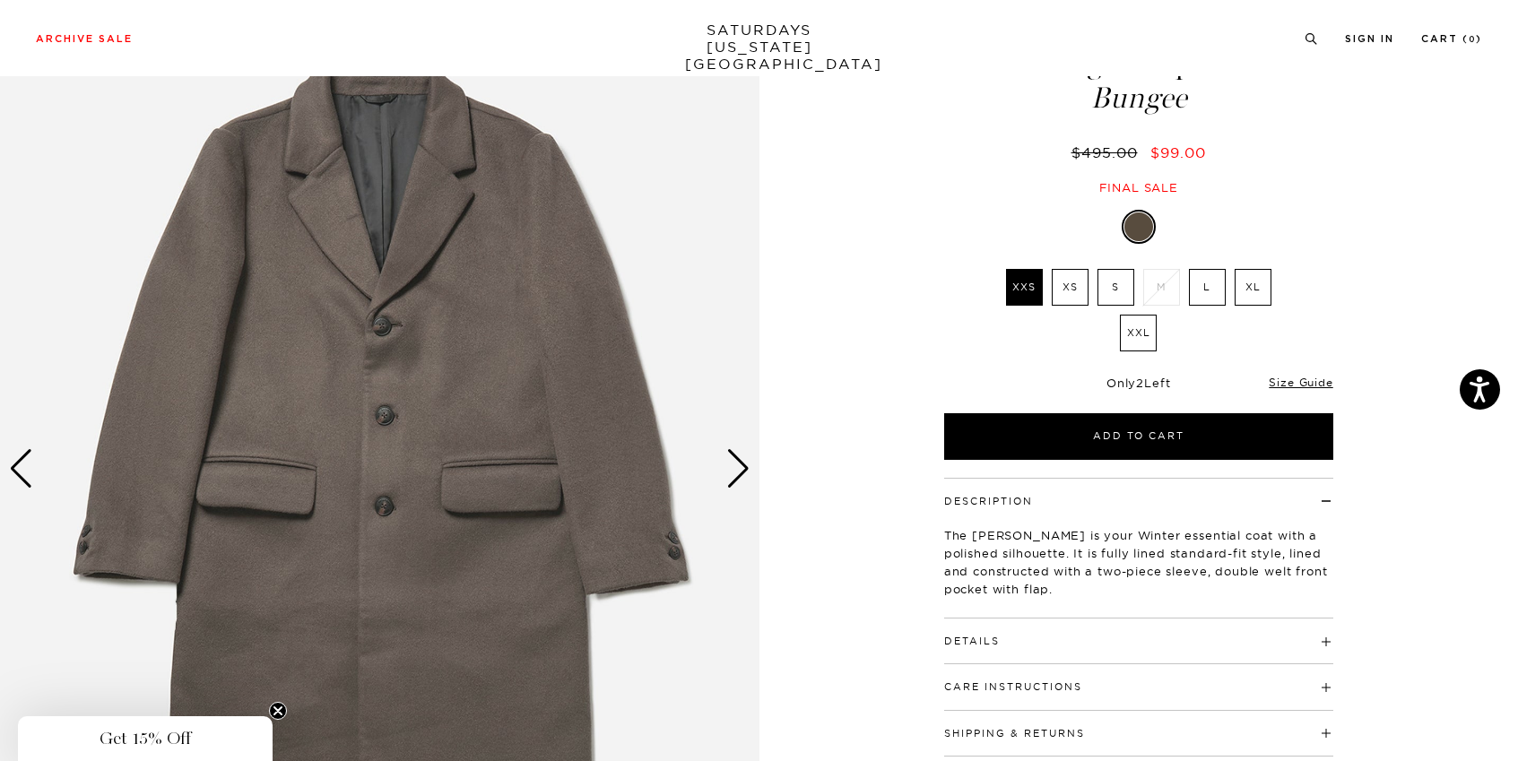
scroll to position [299, 0]
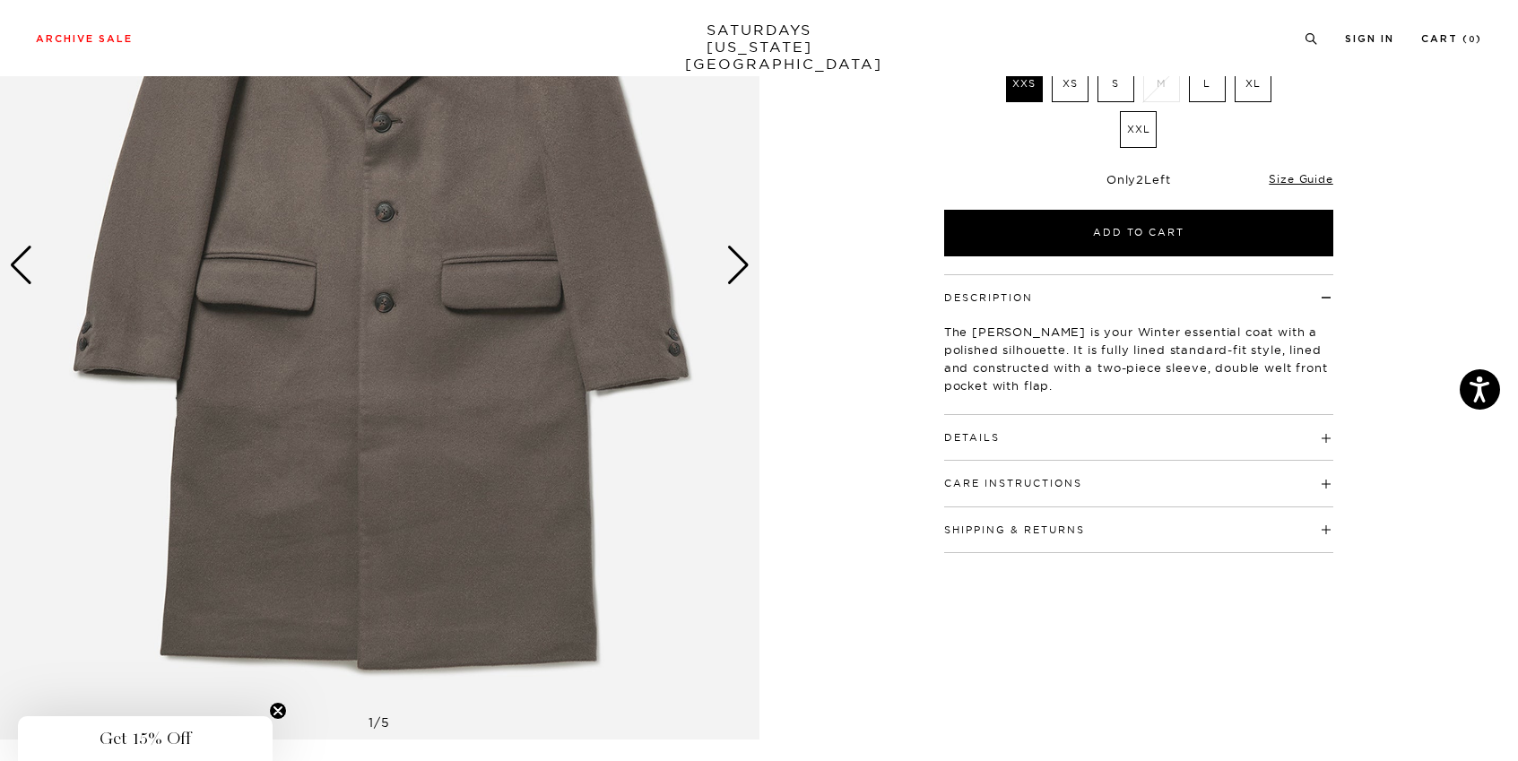
click at [1030, 435] on h4 "Details" at bounding box center [1138, 430] width 389 height 30
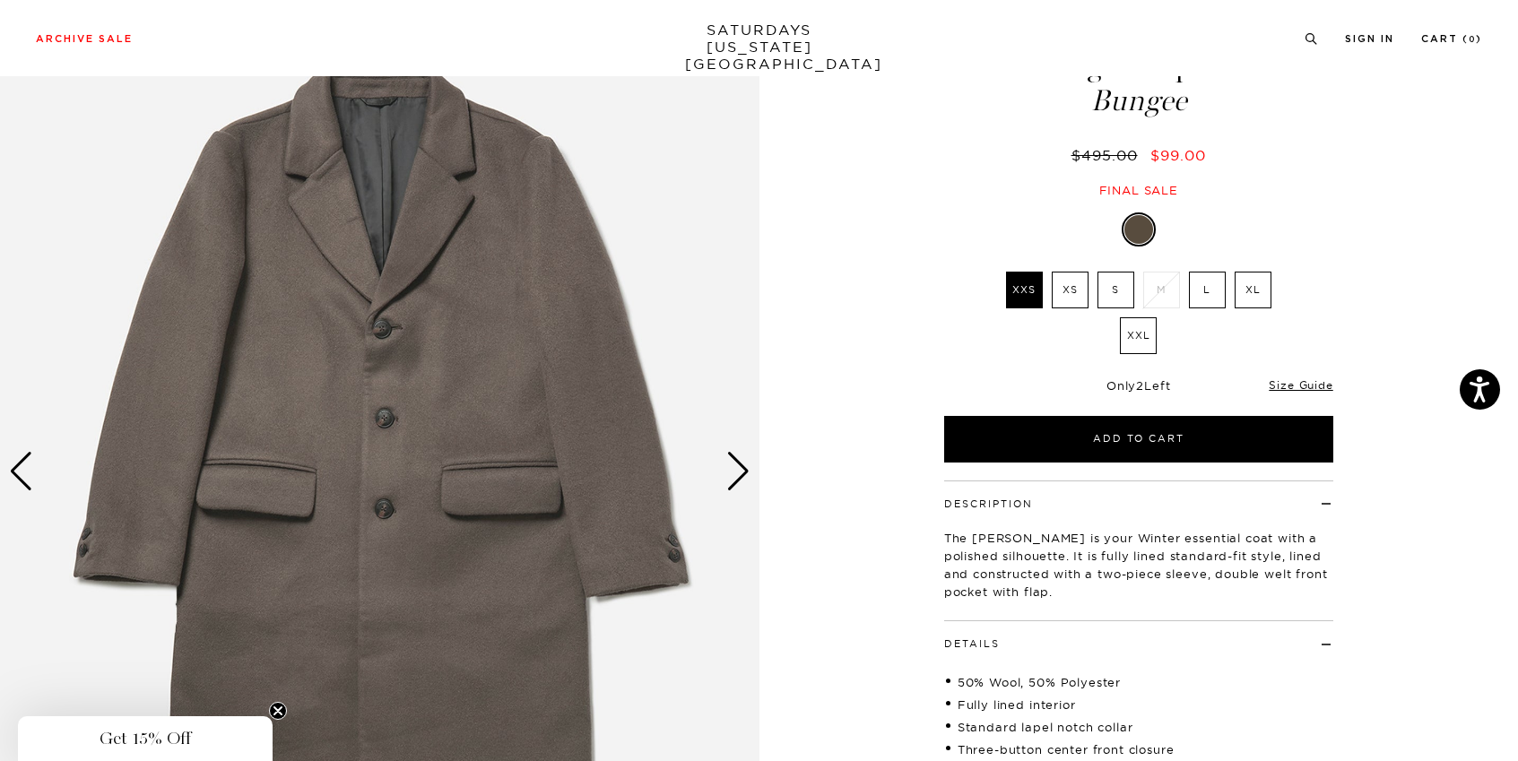
scroll to position [76, 0]
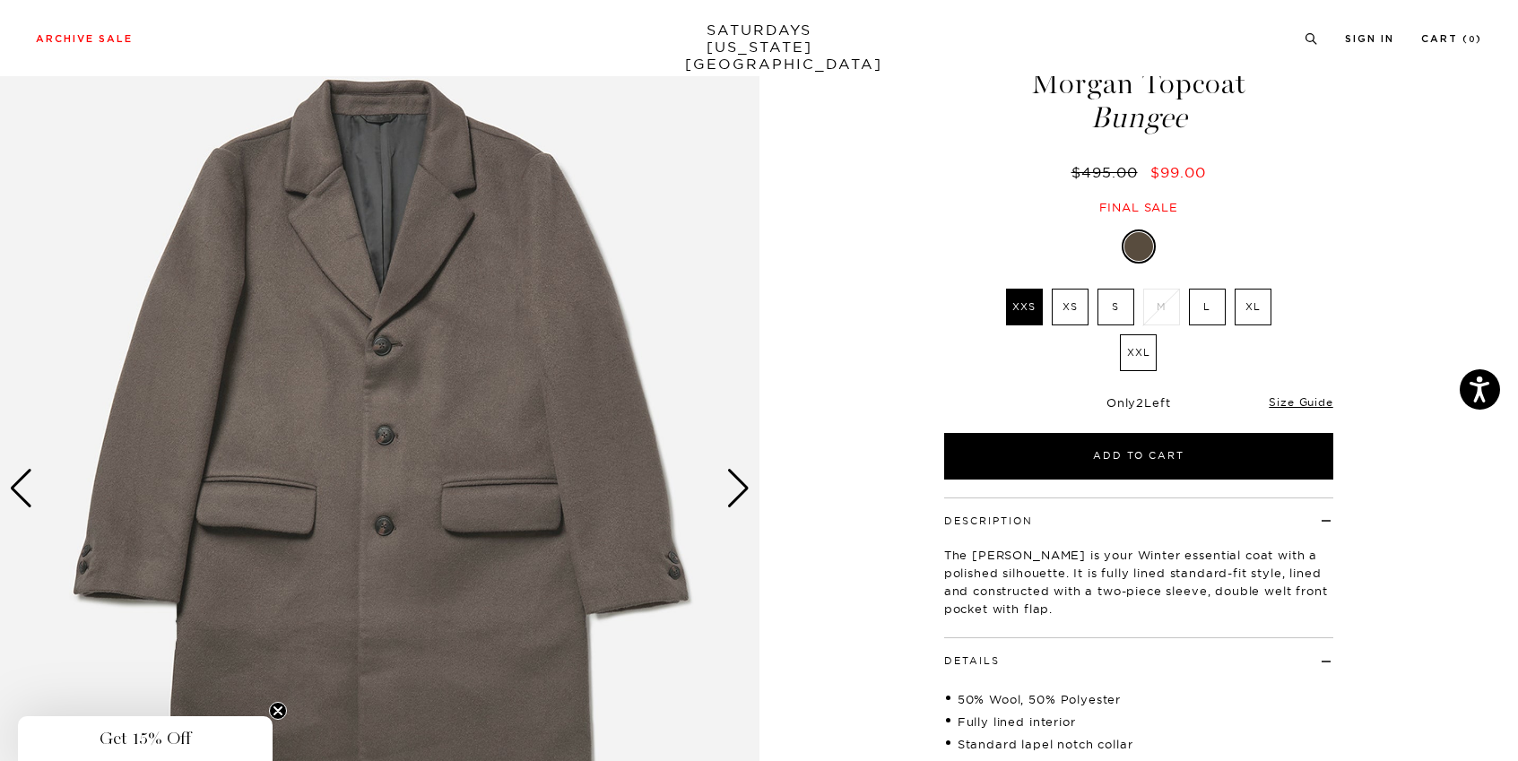
click at [741, 489] on div "Next slide" at bounding box center [738, 488] width 24 height 39
